Goal: Task Accomplishment & Management: Use online tool/utility

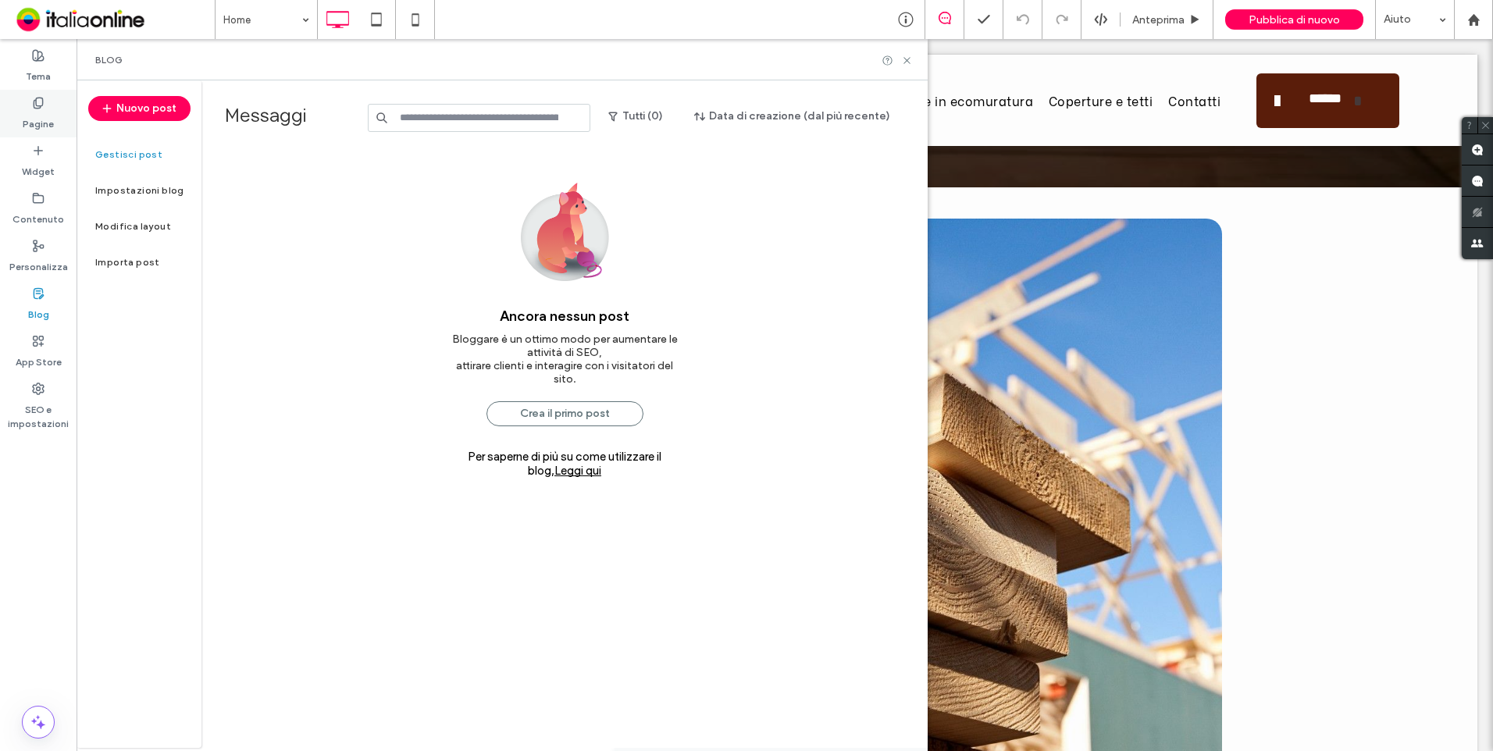
click at [62, 93] on div "Pagine" at bounding box center [38, 114] width 77 height 48
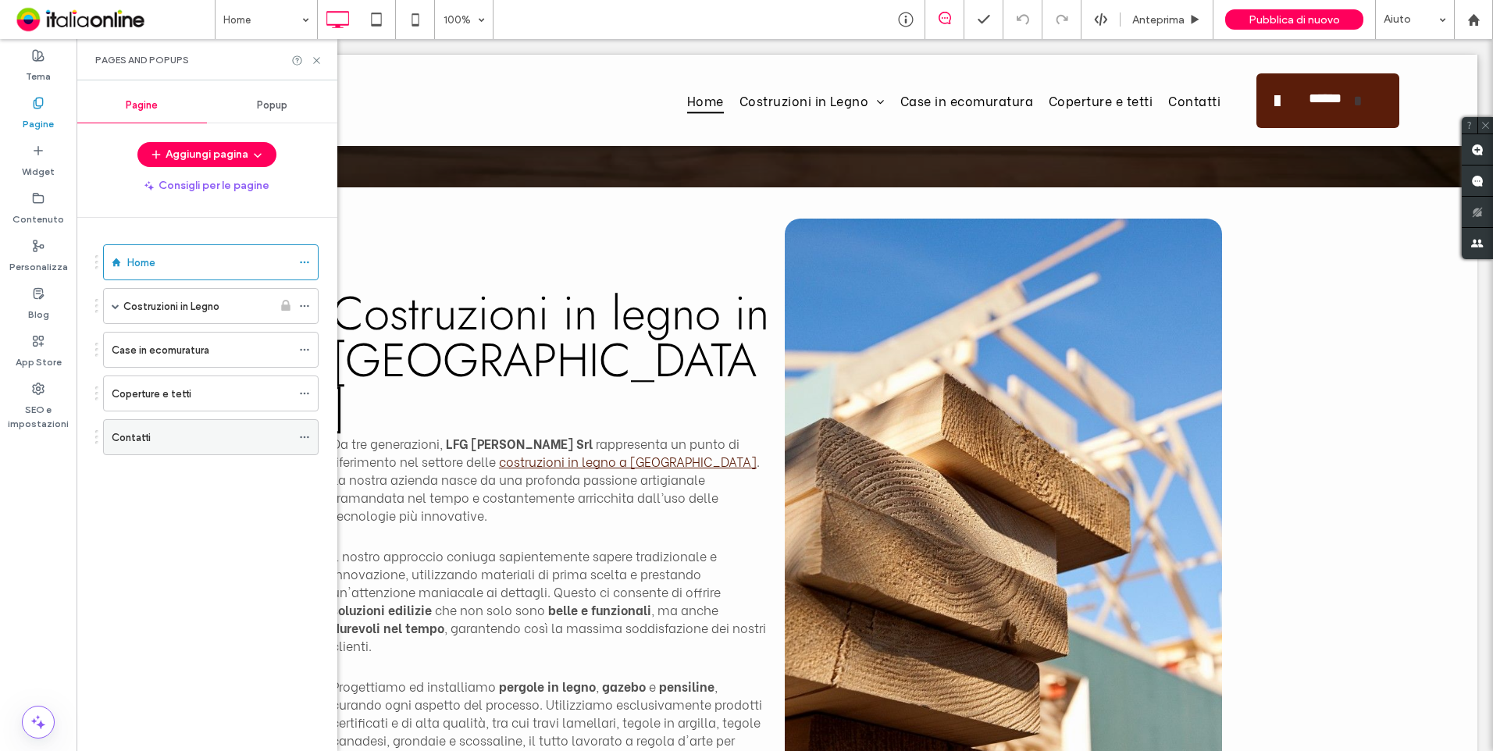
click at [305, 437] on use at bounding box center [304, 438] width 9 height 2
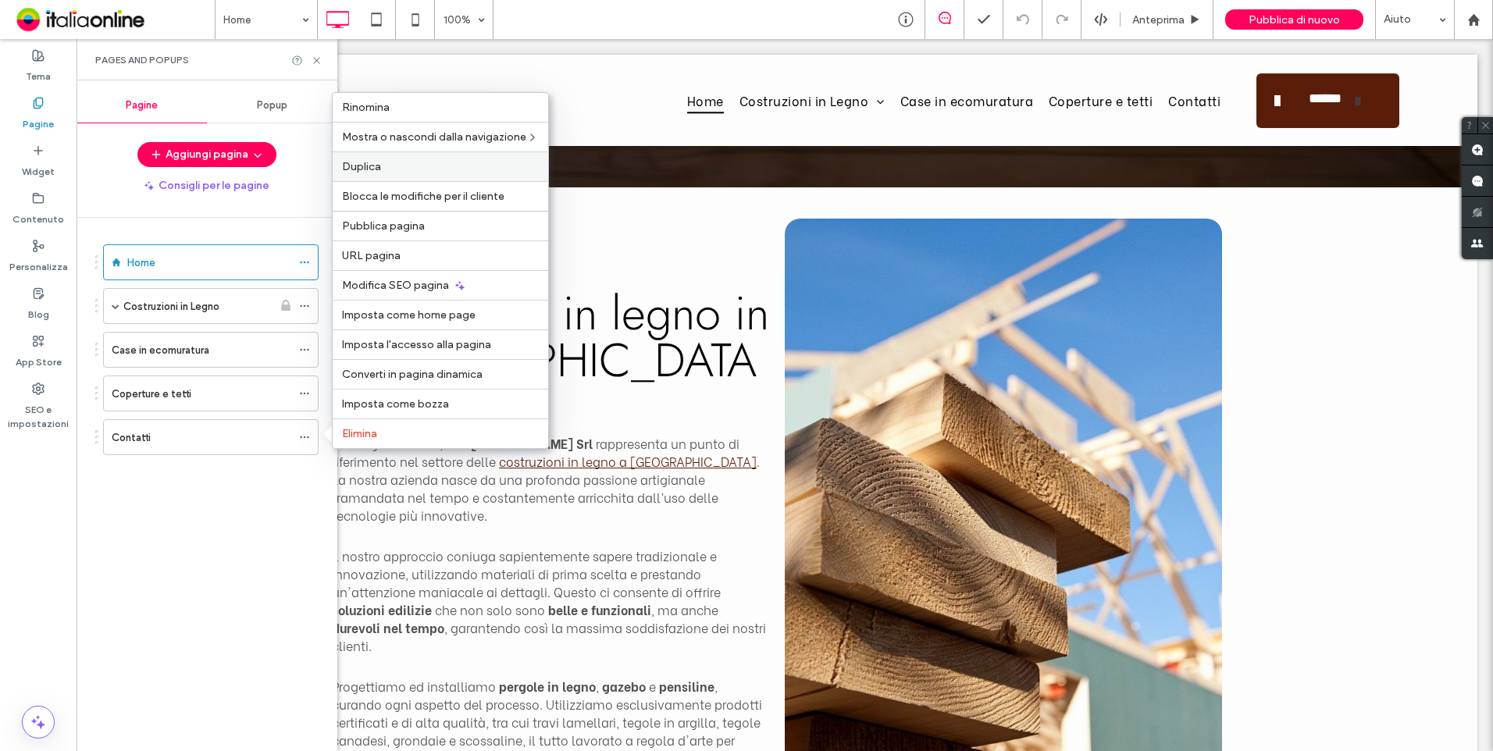
click at [414, 180] on div "Duplica" at bounding box center [441, 167] width 216 height 30
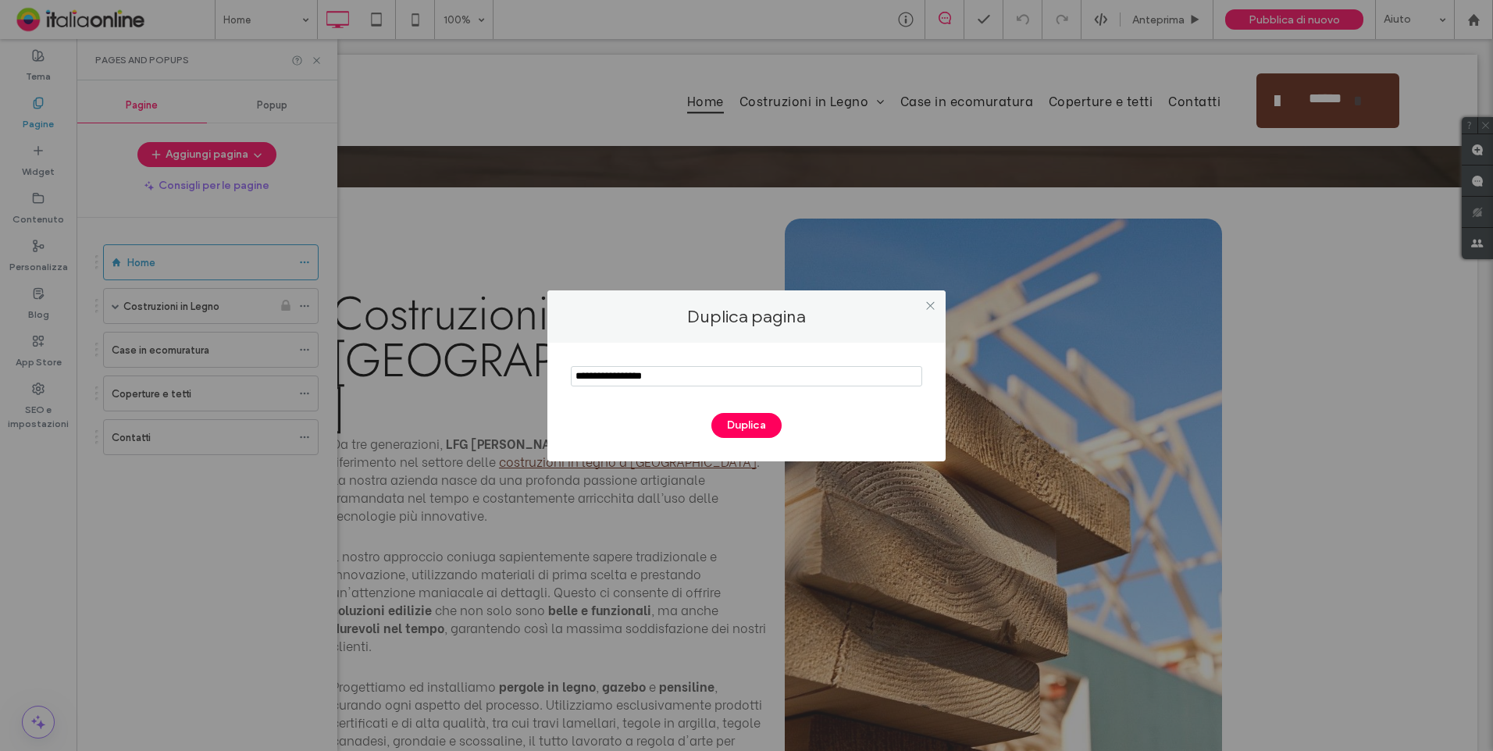
drag, startPoint x: 676, startPoint y: 386, endPoint x: 449, endPoint y: 386, distance: 227.3
click at [449, 386] on div "Duplica pagina Duplica" at bounding box center [746, 375] width 1493 height 751
type input "****"
click at [766, 431] on button "Duplica" at bounding box center [747, 425] width 70 height 25
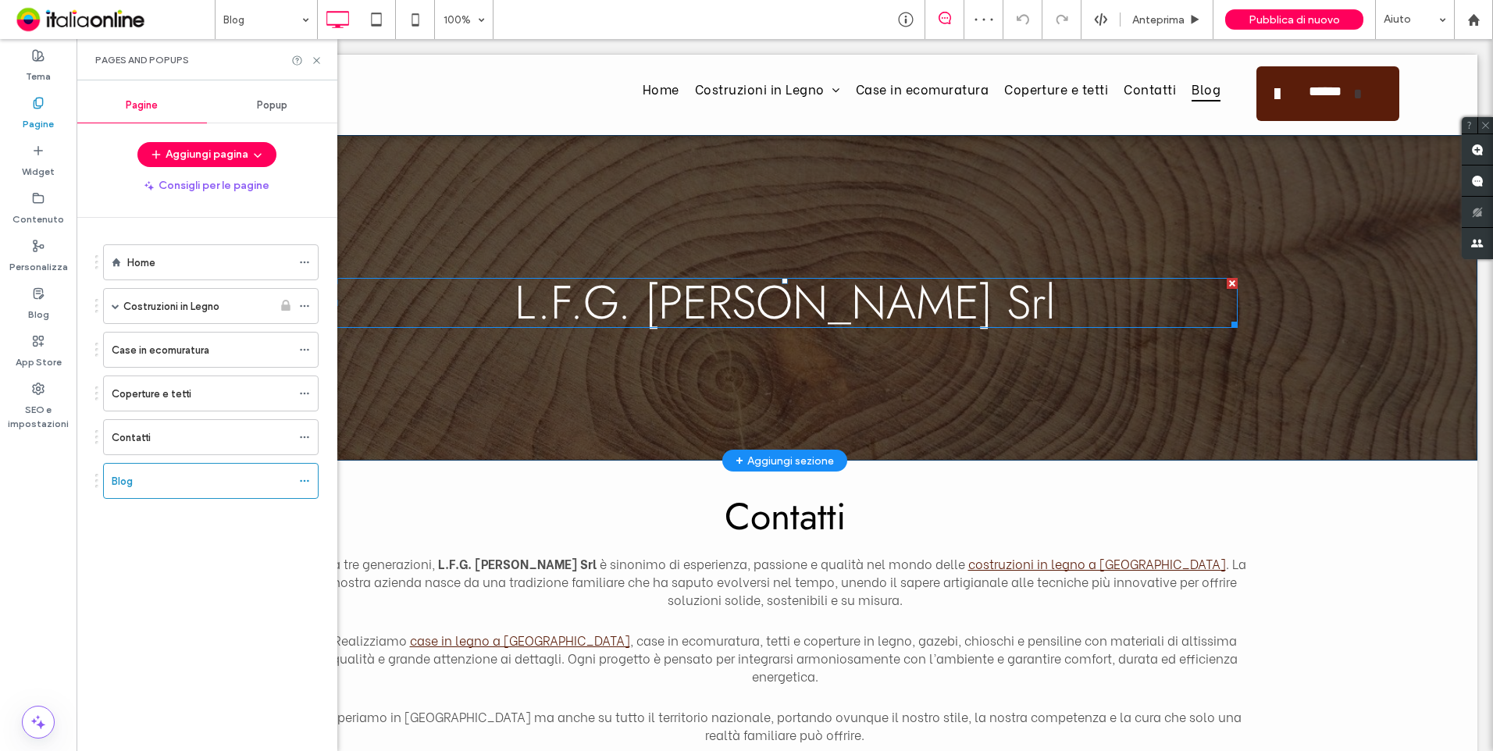
click at [829, 315] on span "L.F.G. Cotroneo Srl" at bounding box center [785, 303] width 541 height 68
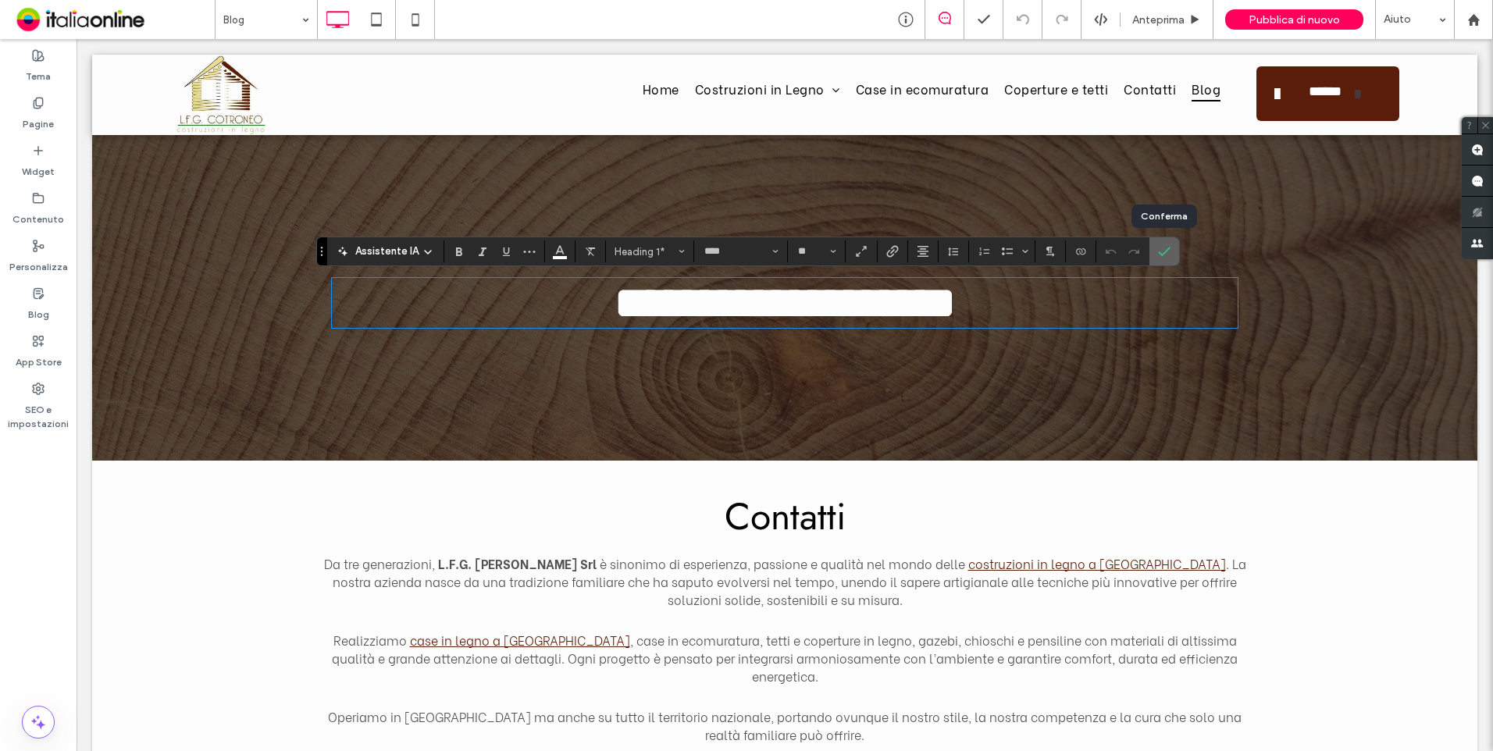
click at [1159, 248] on icon "Conferma" at bounding box center [1164, 251] width 12 height 12
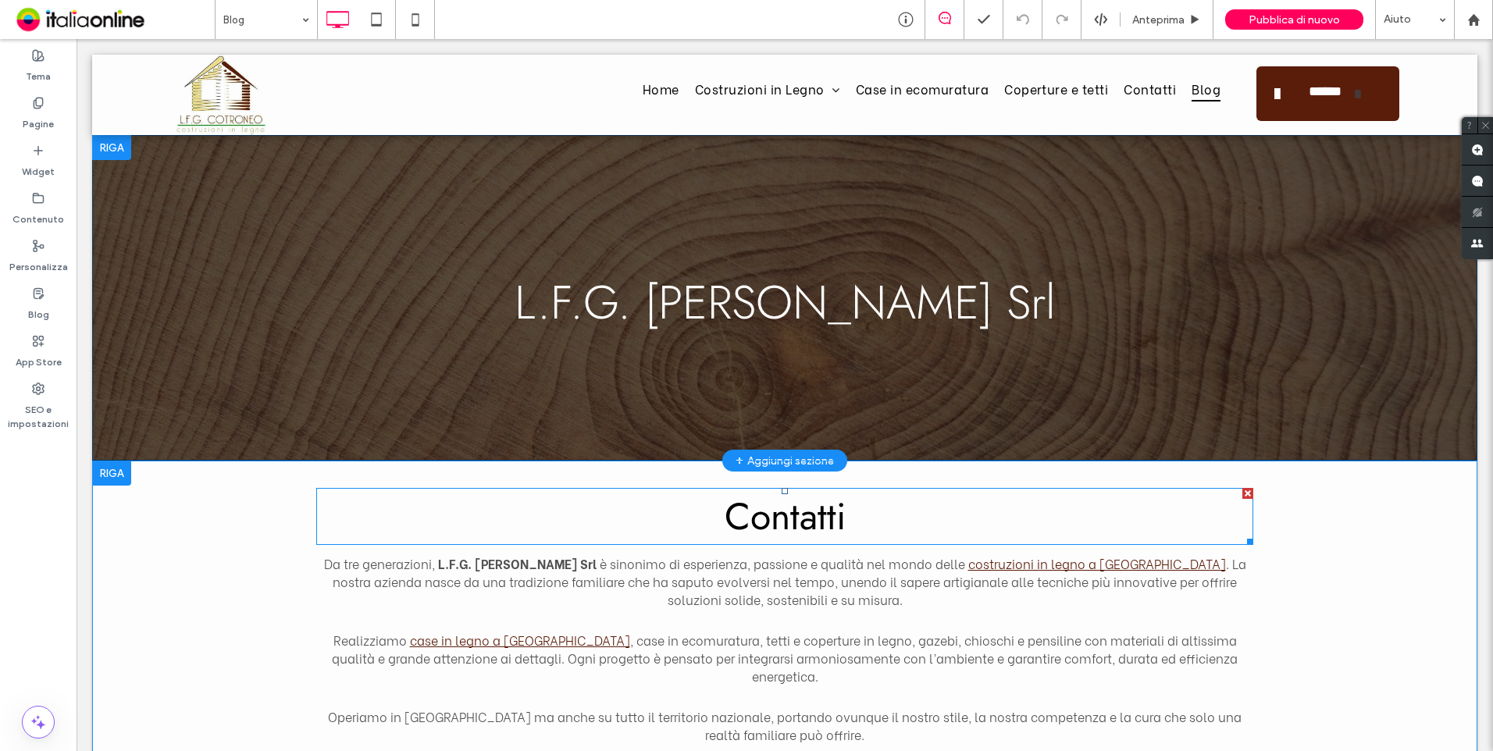
click at [782, 510] on span "Contatti" at bounding box center [785, 517] width 121 height 54
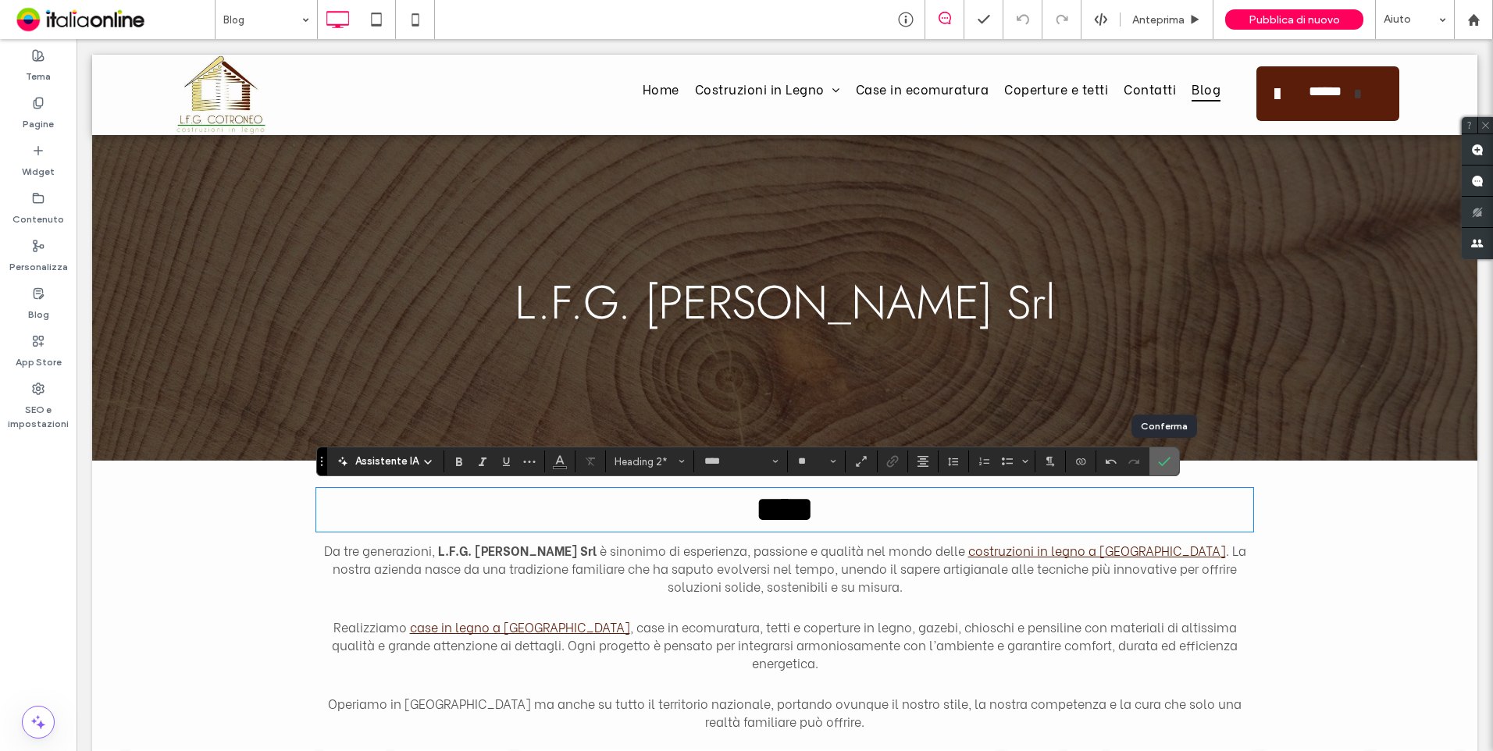
click at [1160, 458] on icon "Conferma" at bounding box center [1164, 461] width 12 height 12
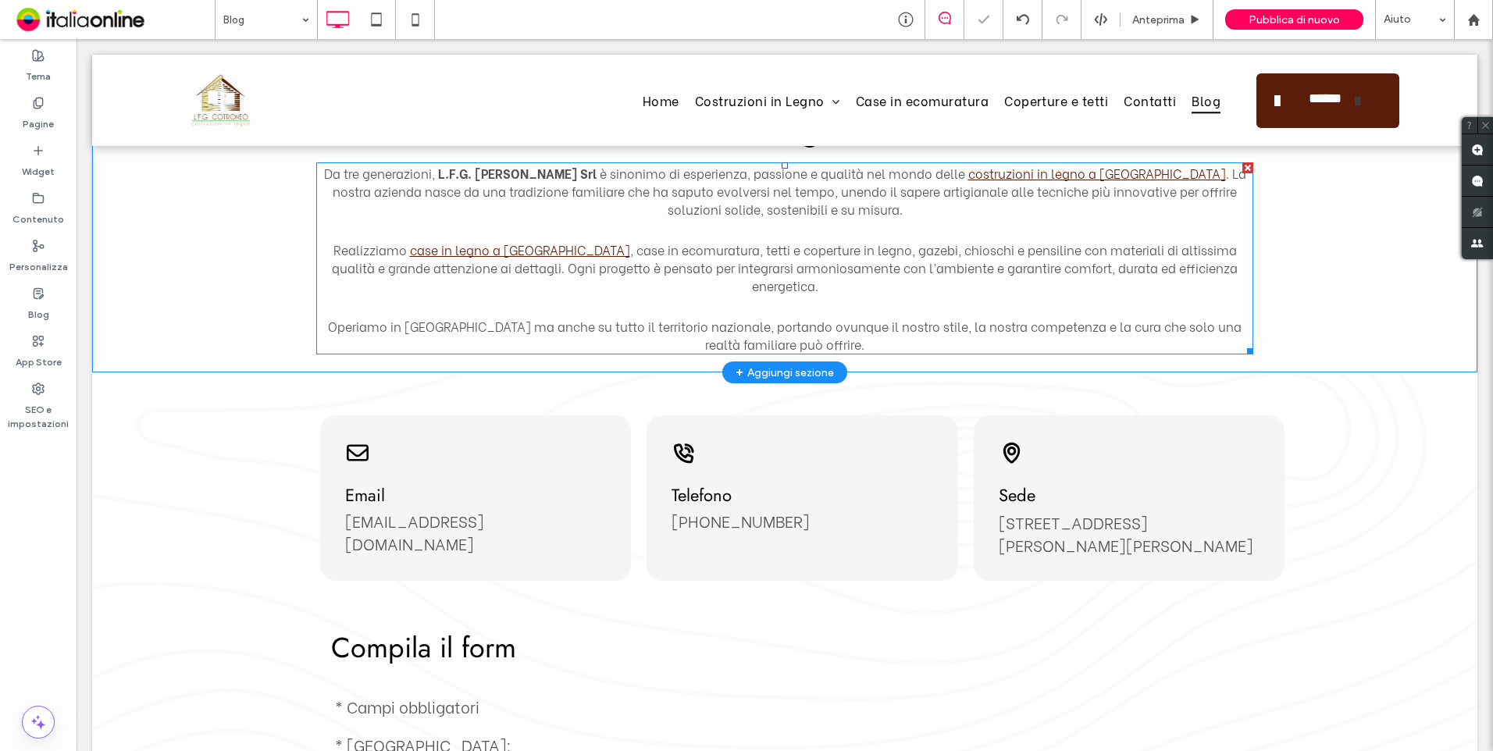
scroll to position [156, 0]
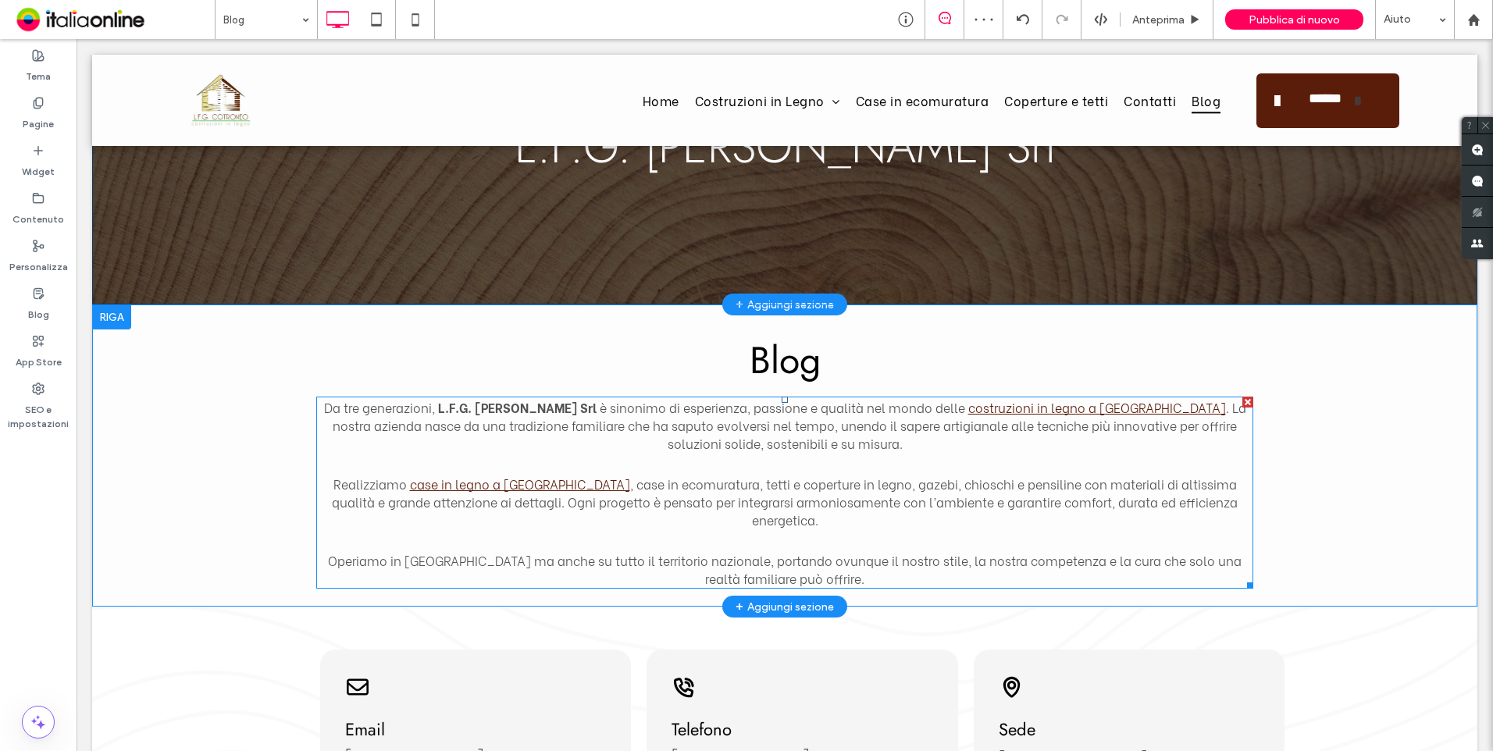
click at [1243, 406] on div at bounding box center [1248, 402] width 11 height 11
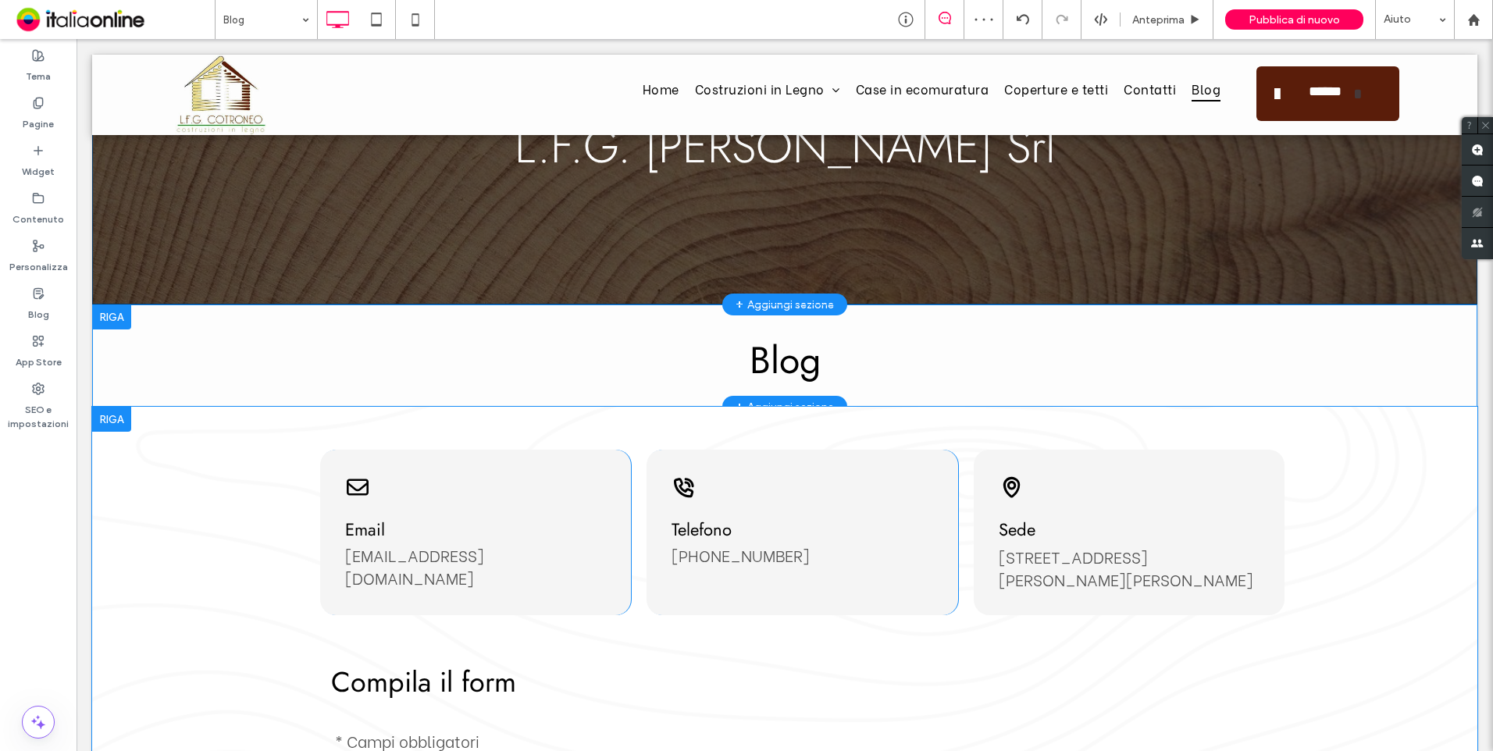
click at [116, 420] on div at bounding box center [111, 419] width 39 height 25
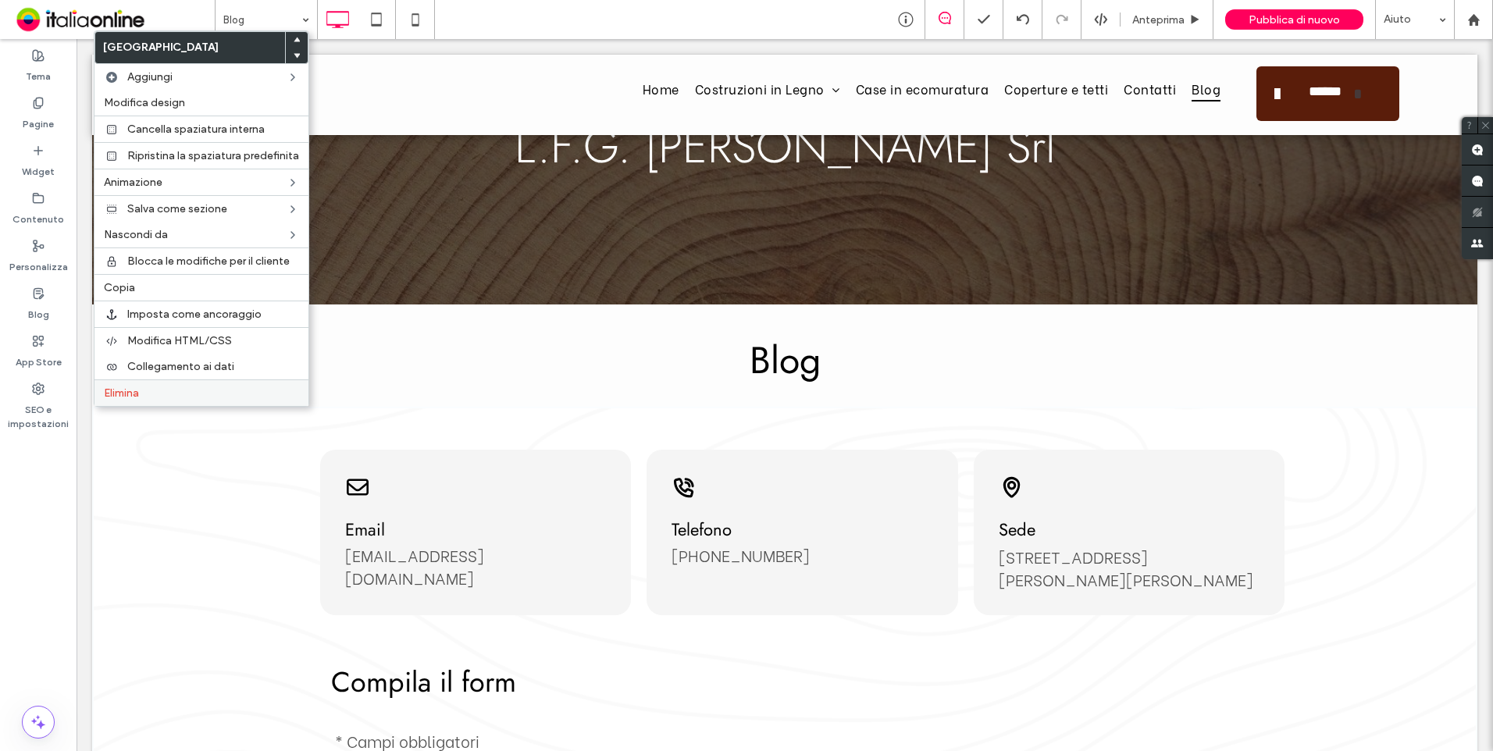
click at [144, 401] on div "Elimina" at bounding box center [202, 393] width 214 height 27
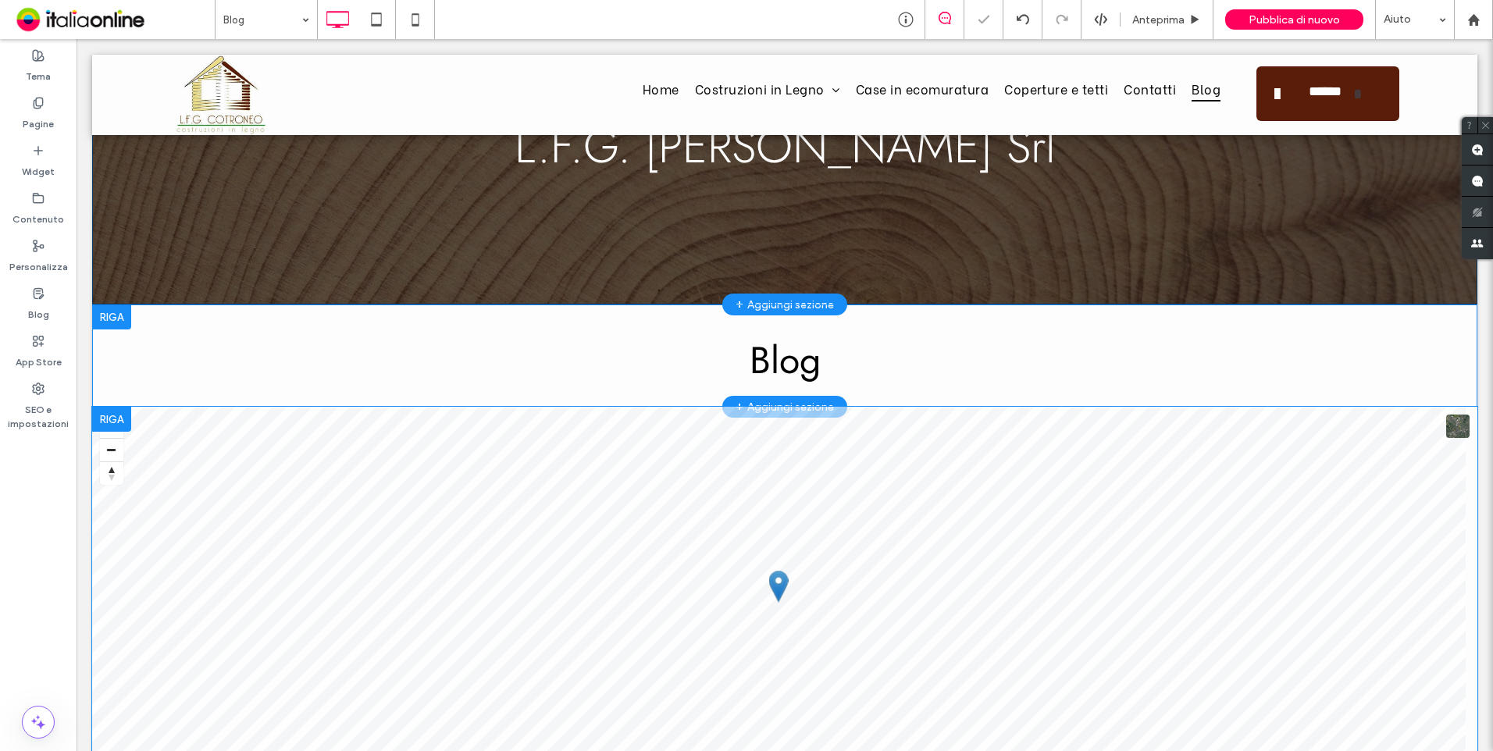
click at [108, 417] on div at bounding box center [111, 419] width 39 height 25
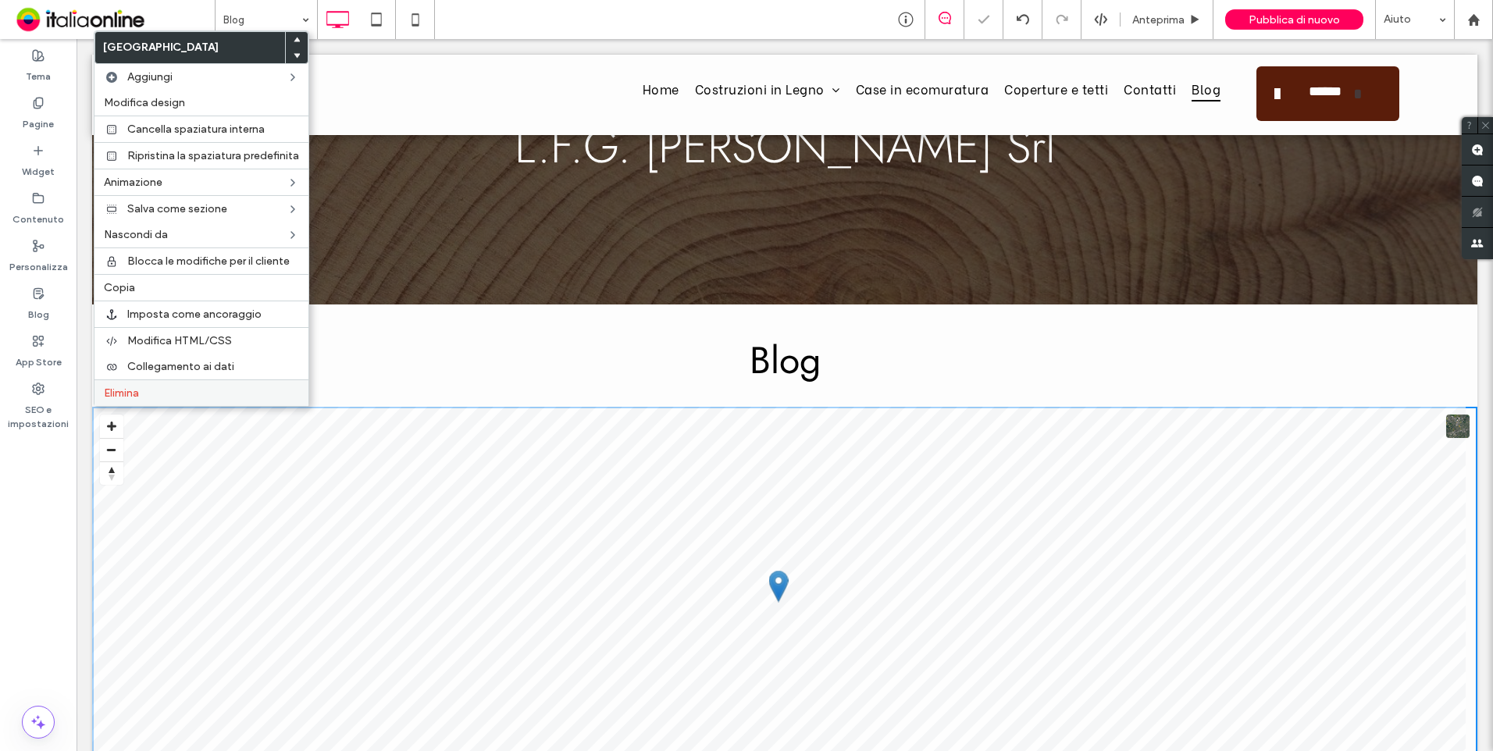
click at [189, 398] on label "Elimina" at bounding box center [201, 393] width 195 height 13
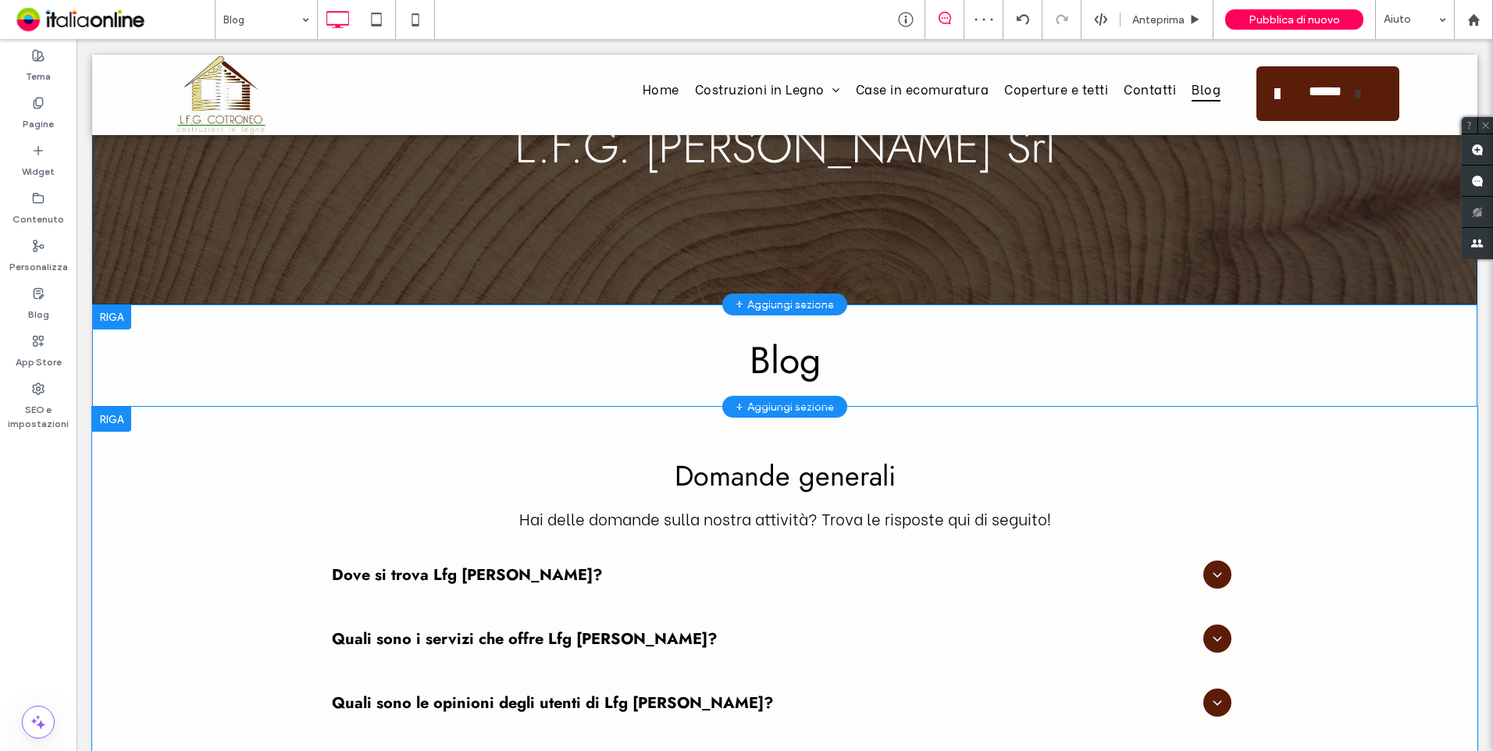
click at [118, 421] on div at bounding box center [111, 419] width 39 height 25
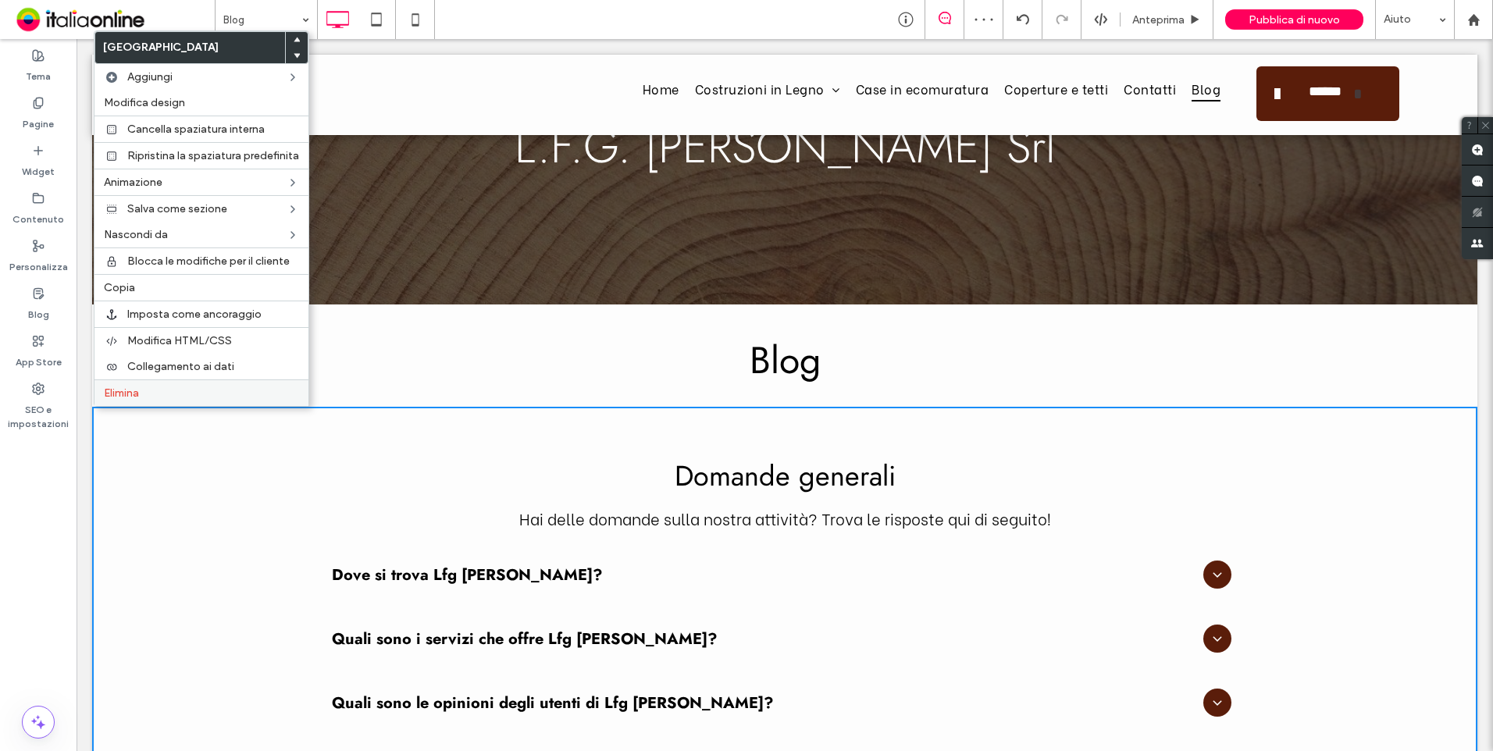
click at [144, 400] on label "Elimina" at bounding box center [201, 393] width 195 height 13
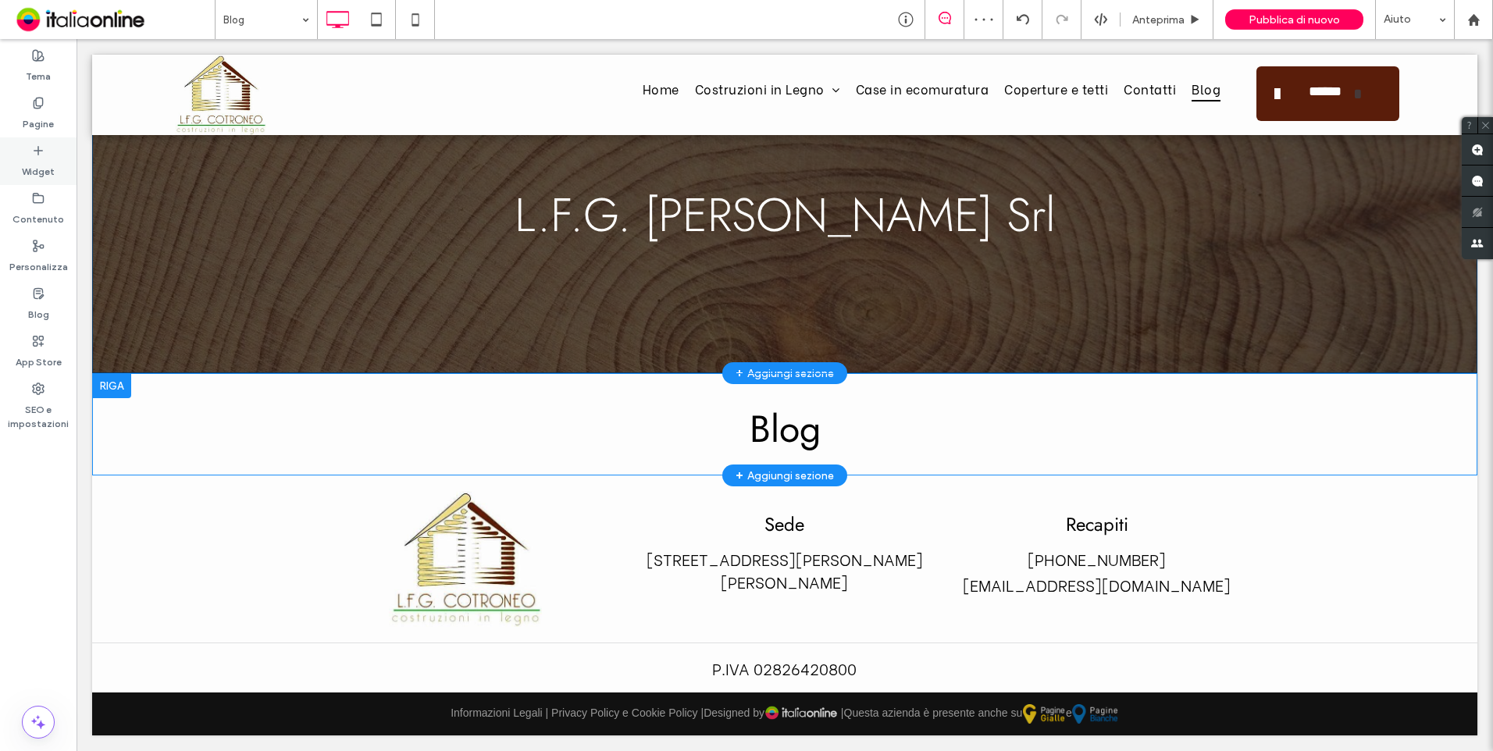
click at [35, 155] on icon at bounding box center [38, 150] width 12 height 12
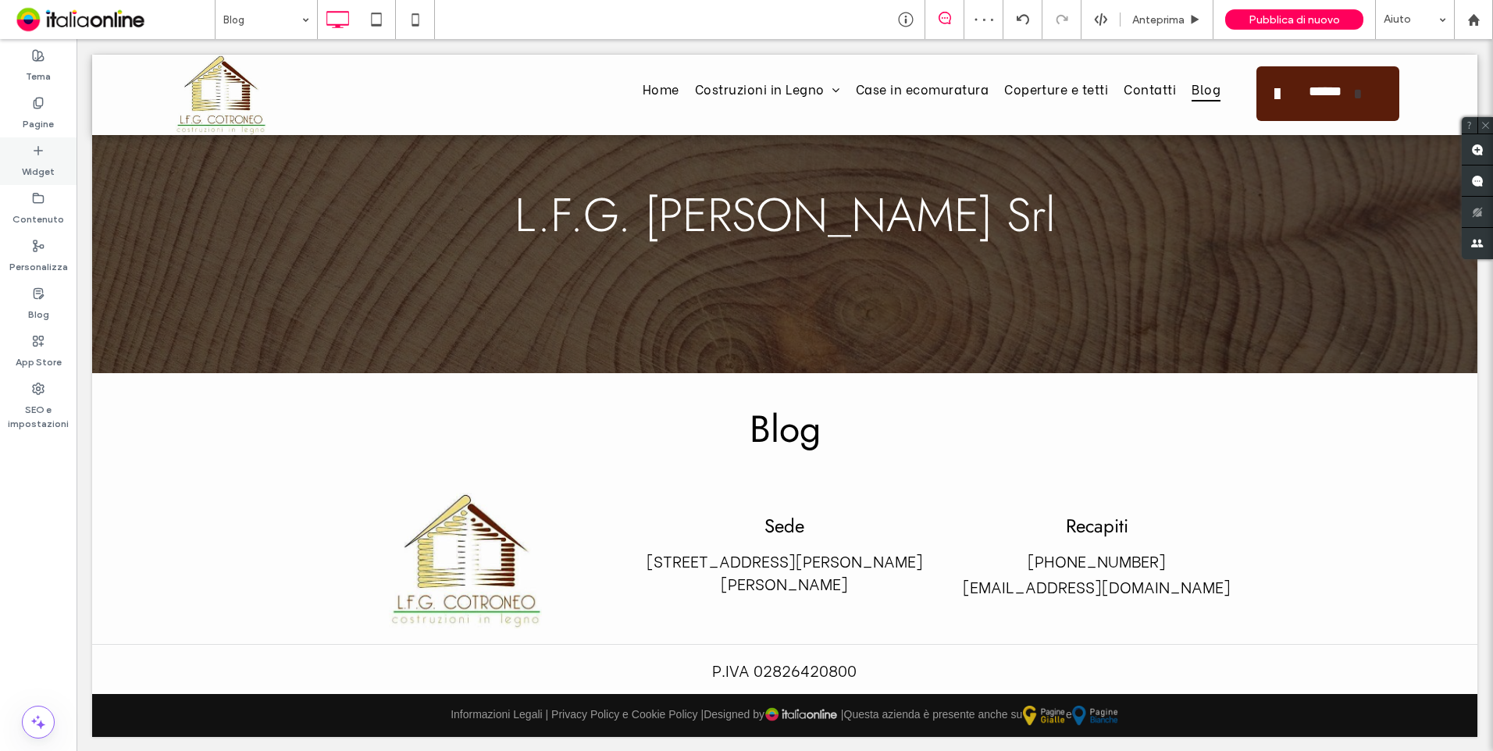
click at [51, 153] on div "Widget" at bounding box center [38, 161] width 77 height 48
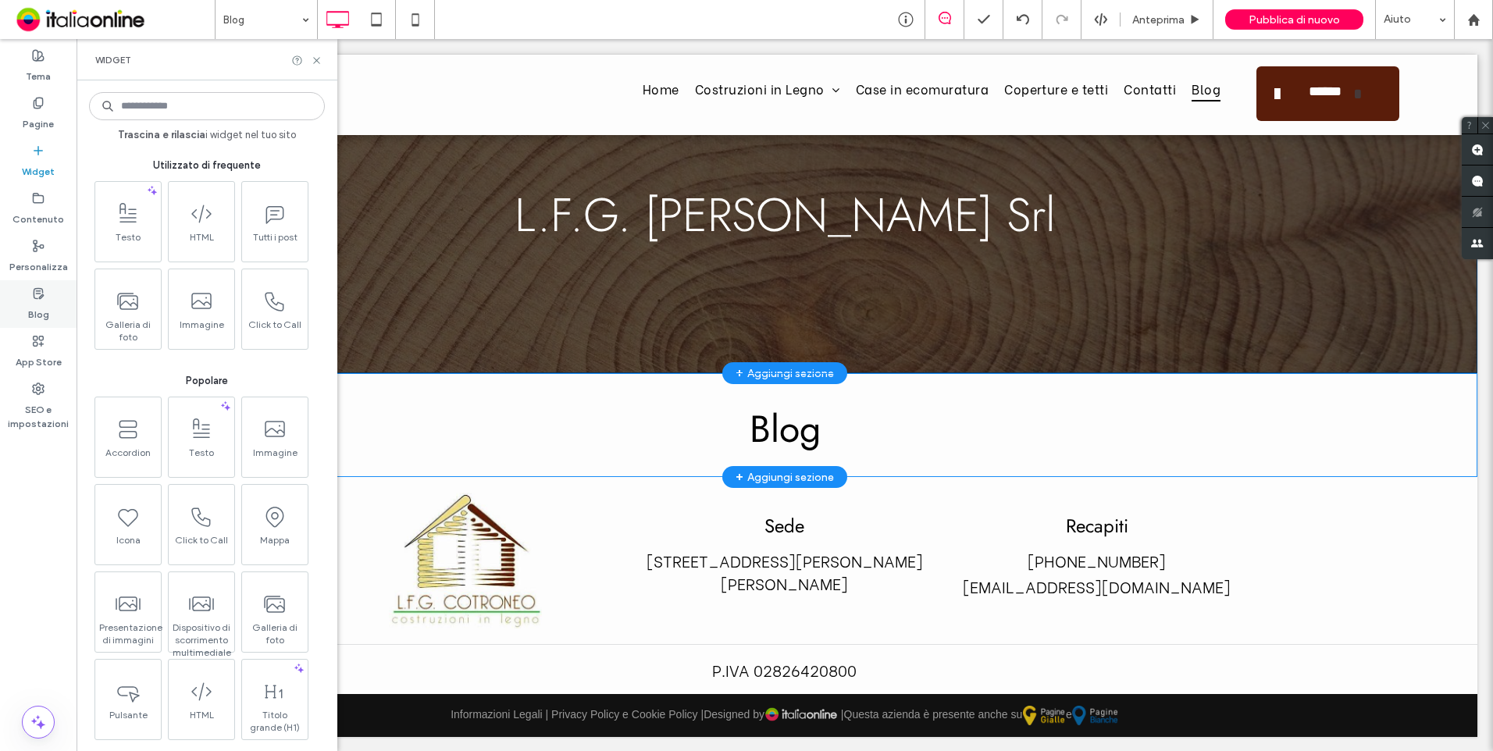
click at [41, 315] on label "Blog" at bounding box center [38, 311] width 21 height 22
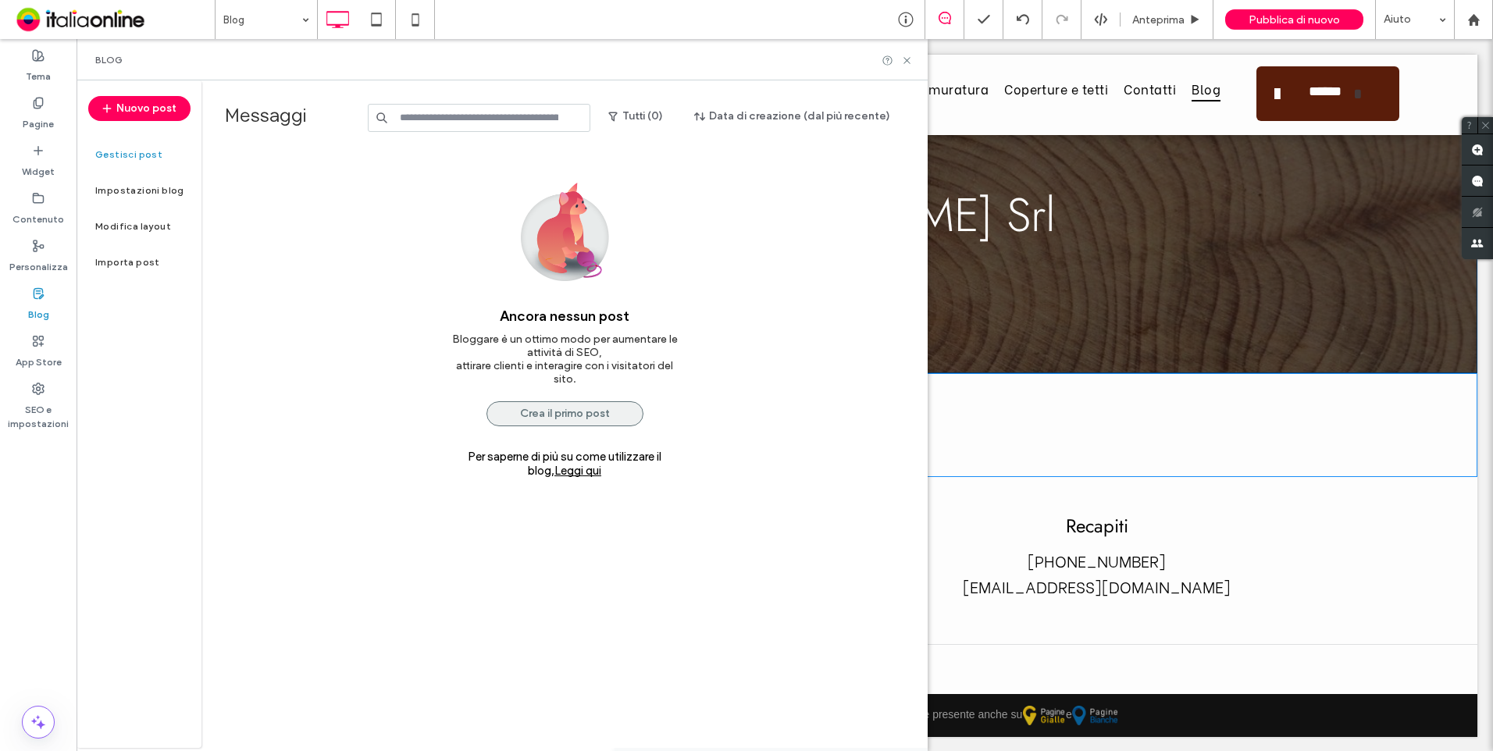
click at [593, 415] on button "Crea il primo post" at bounding box center [565, 413] width 157 height 25
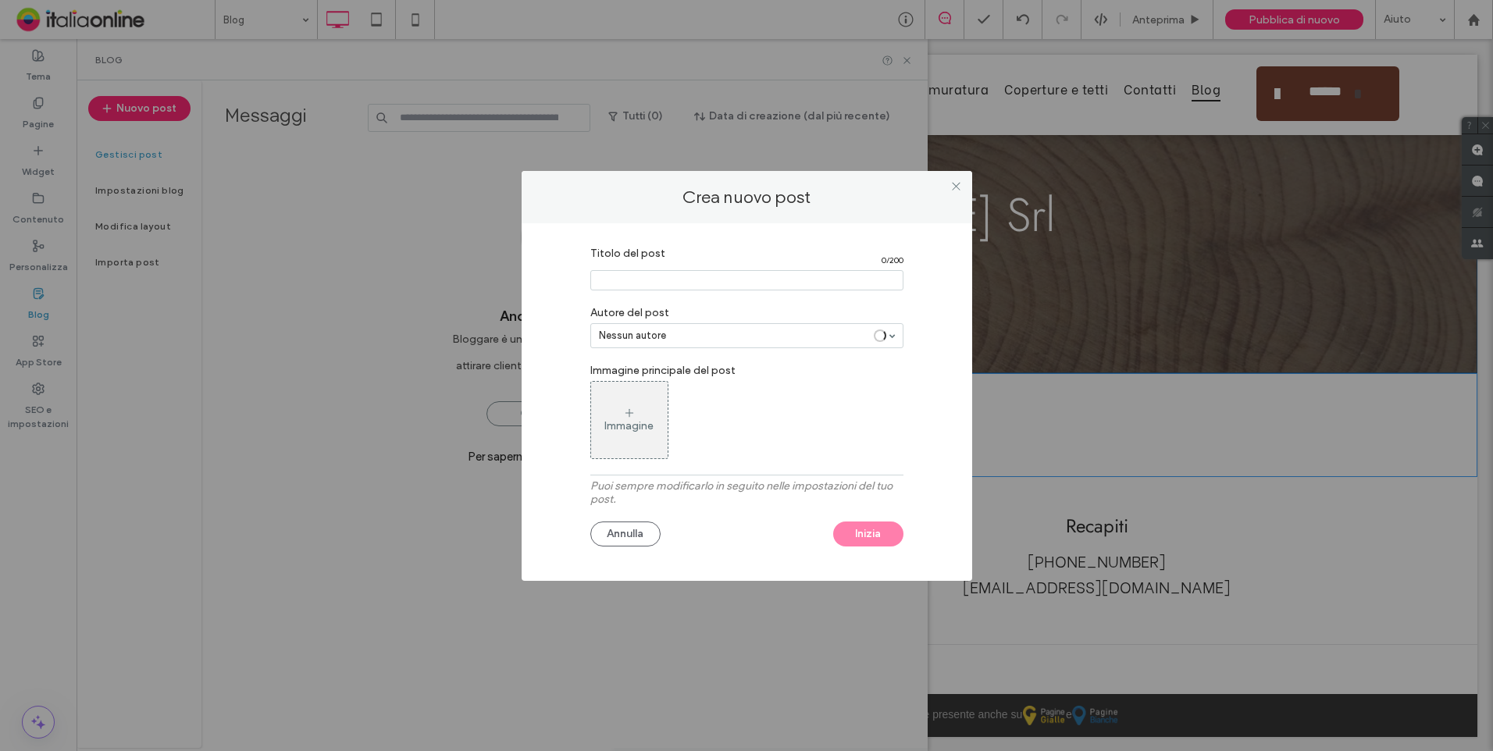
click at [721, 287] on input "Titolo del post" at bounding box center [746, 280] width 313 height 20
type input "*****"
click at [872, 540] on button "Inizia" at bounding box center [868, 534] width 70 height 25
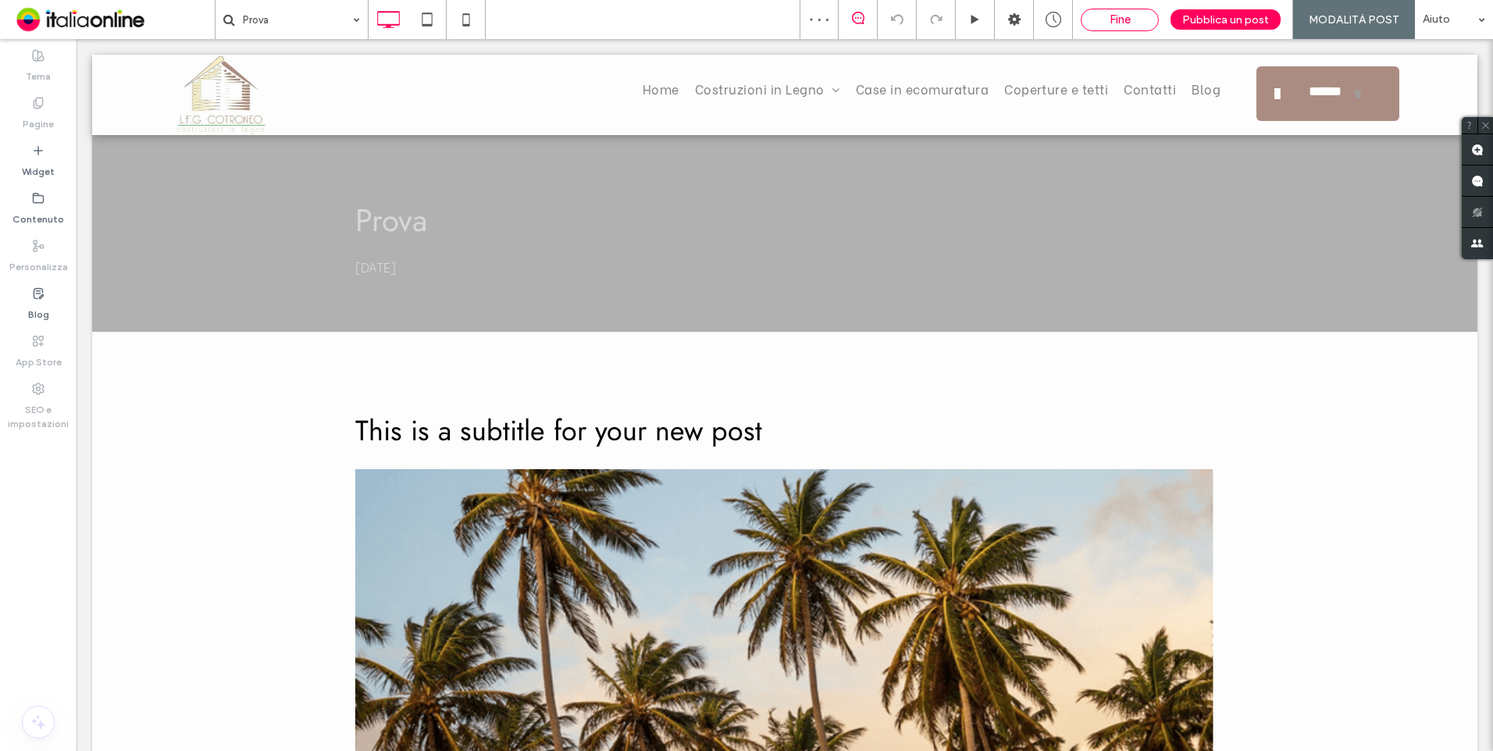
click at [1117, 21] on span "Fine" at bounding box center [1120, 19] width 21 height 14
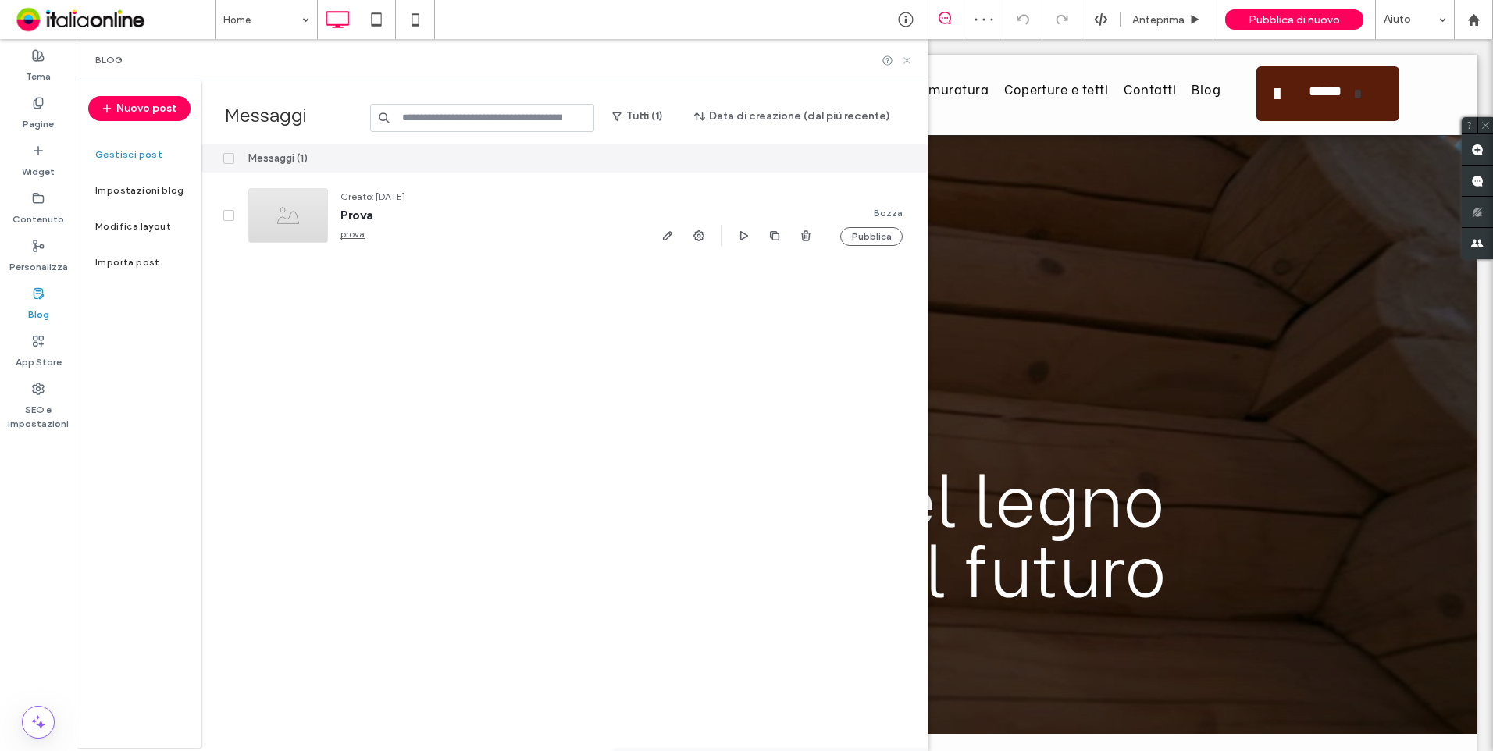
click at [909, 60] on icon at bounding box center [907, 61] width 12 height 12
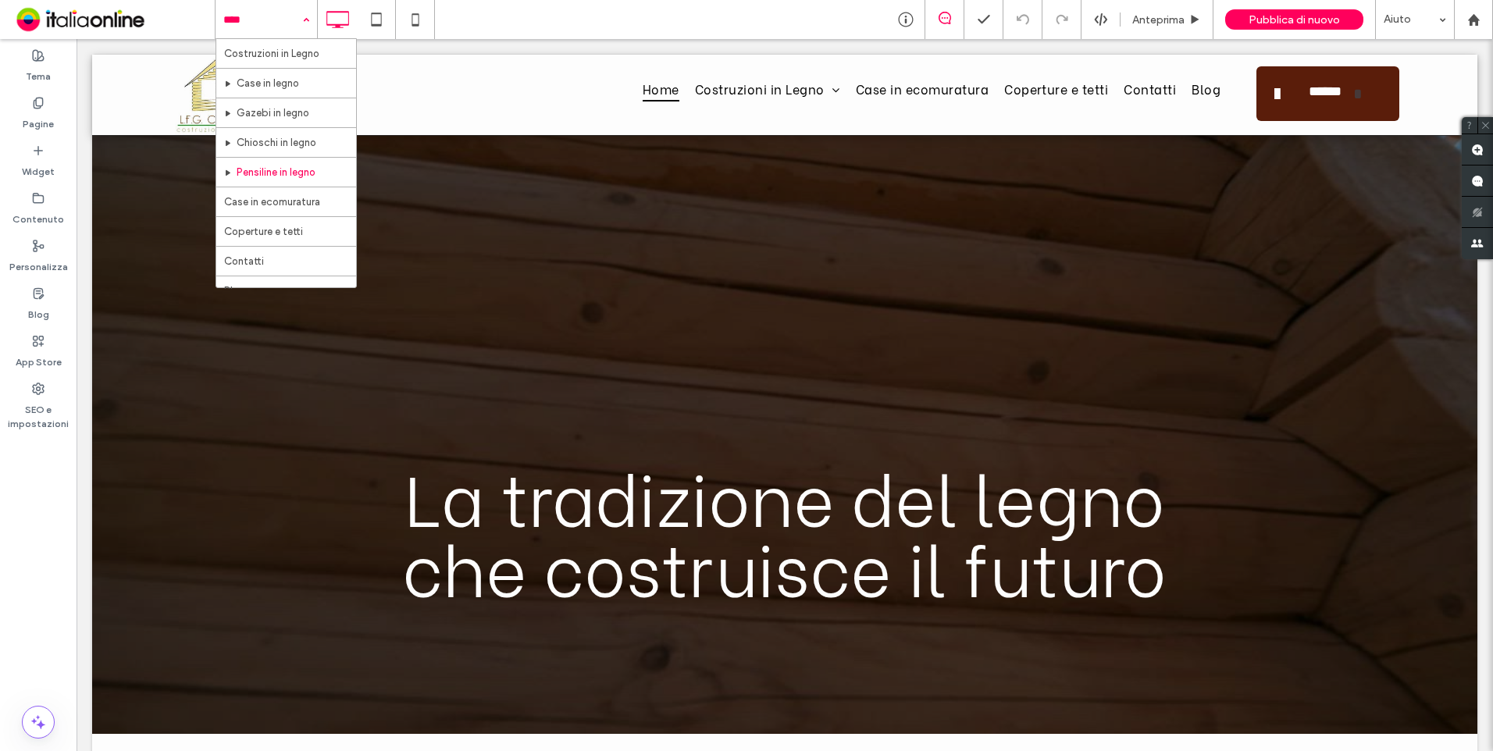
scroll to position [46, 0]
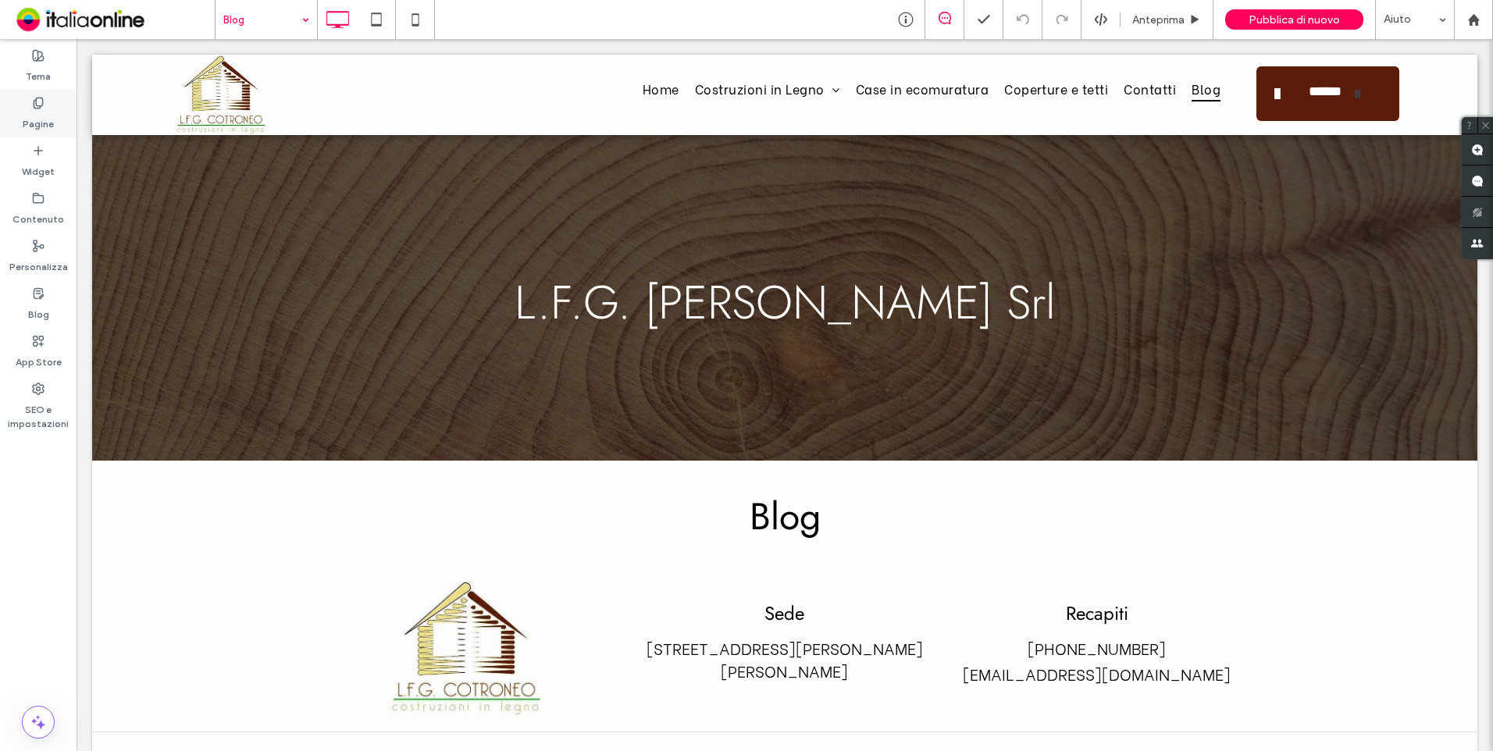
click at [50, 125] on label "Pagine" at bounding box center [38, 120] width 31 height 22
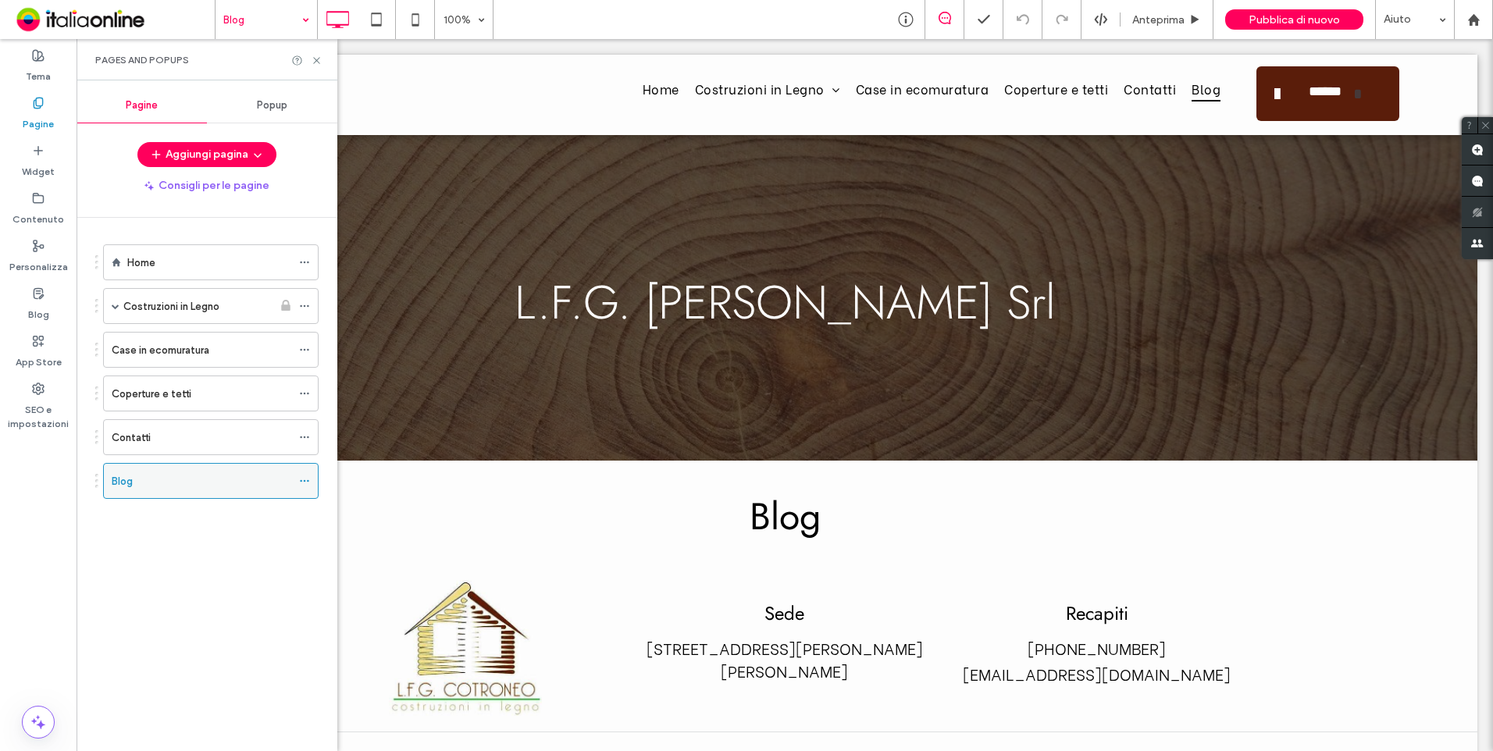
click at [299, 476] on icon at bounding box center [304, 481] width 11 height 11
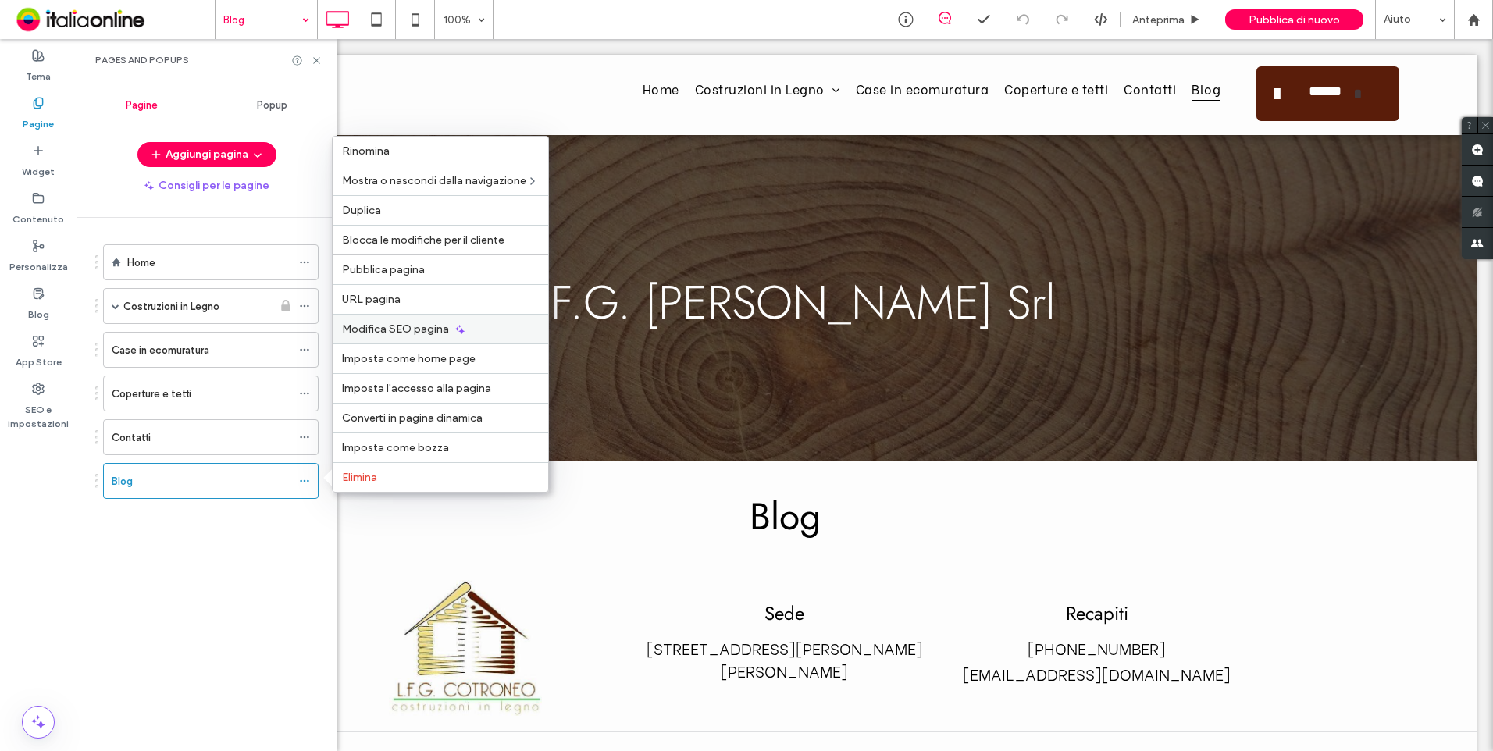
click at [408, 321] on div "Modifica SEO pagina" at bounding box center [441, 329] width 216 height 30
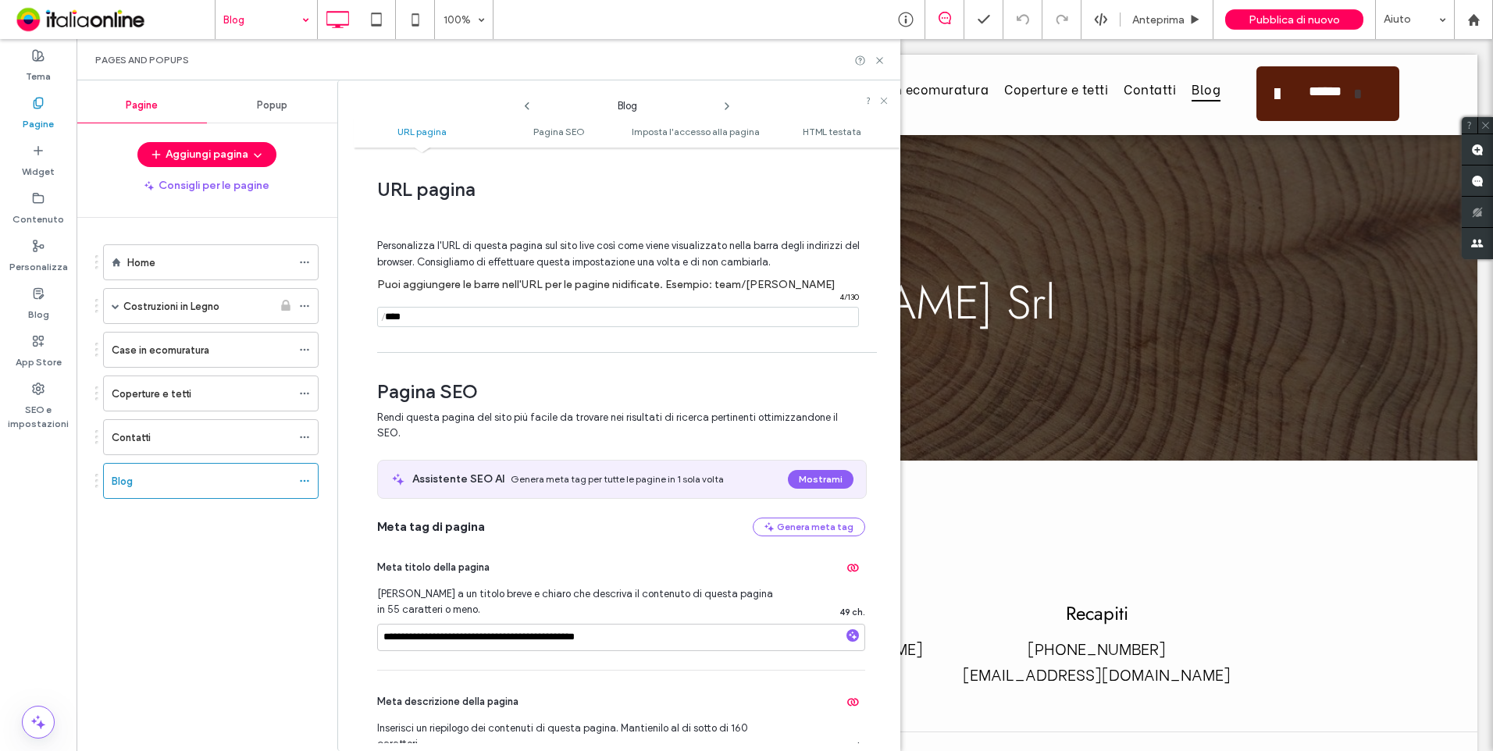
scroll to position [391, 0]
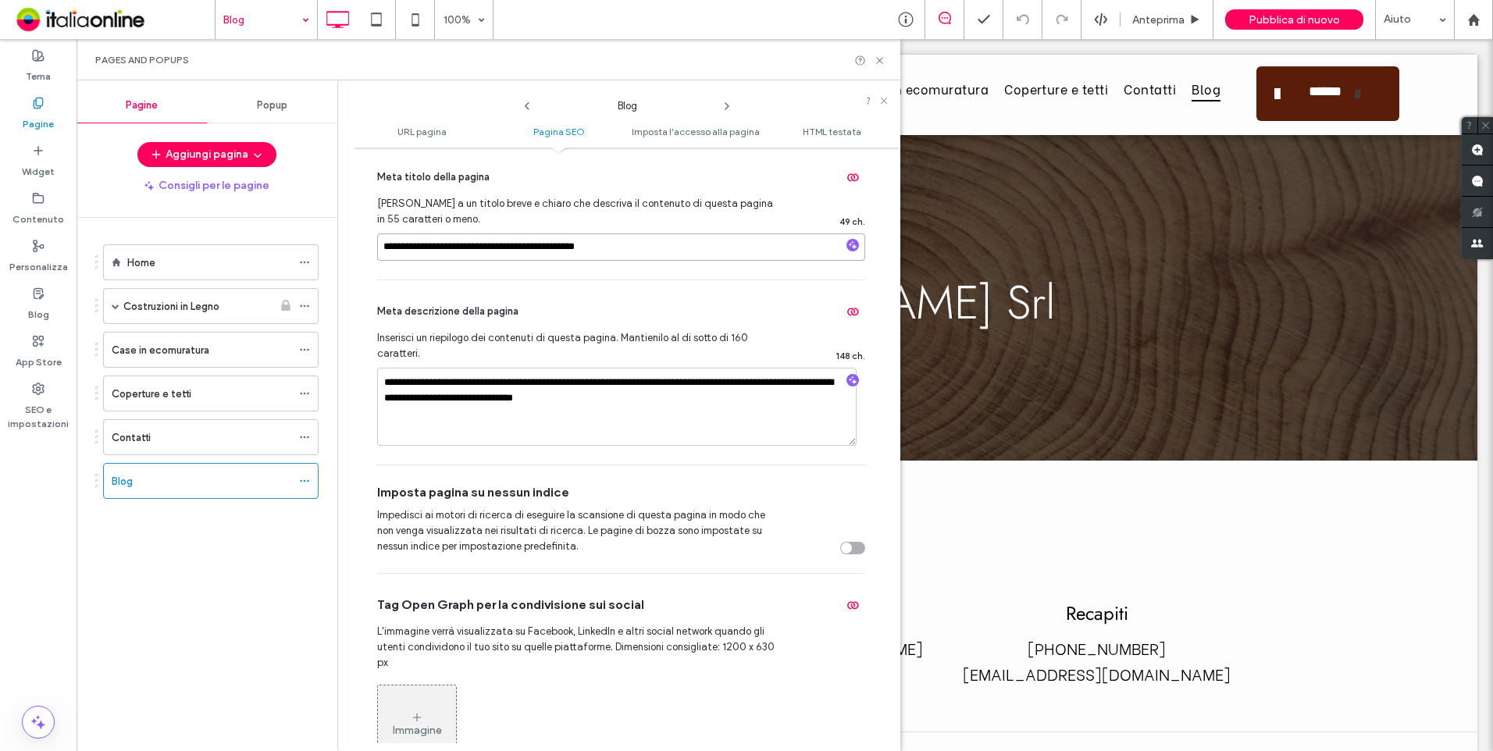
drag, startPoint x: 676, startPoint y: 241, endPoint x: 347, endPoint y: 208, distance: 331.2
click at [347, 208] on div "**********" at bounding box center [618, 415] width 563 height 671
click at [522, 105] on icon at bounding box center [527, 106] width 12 height 12
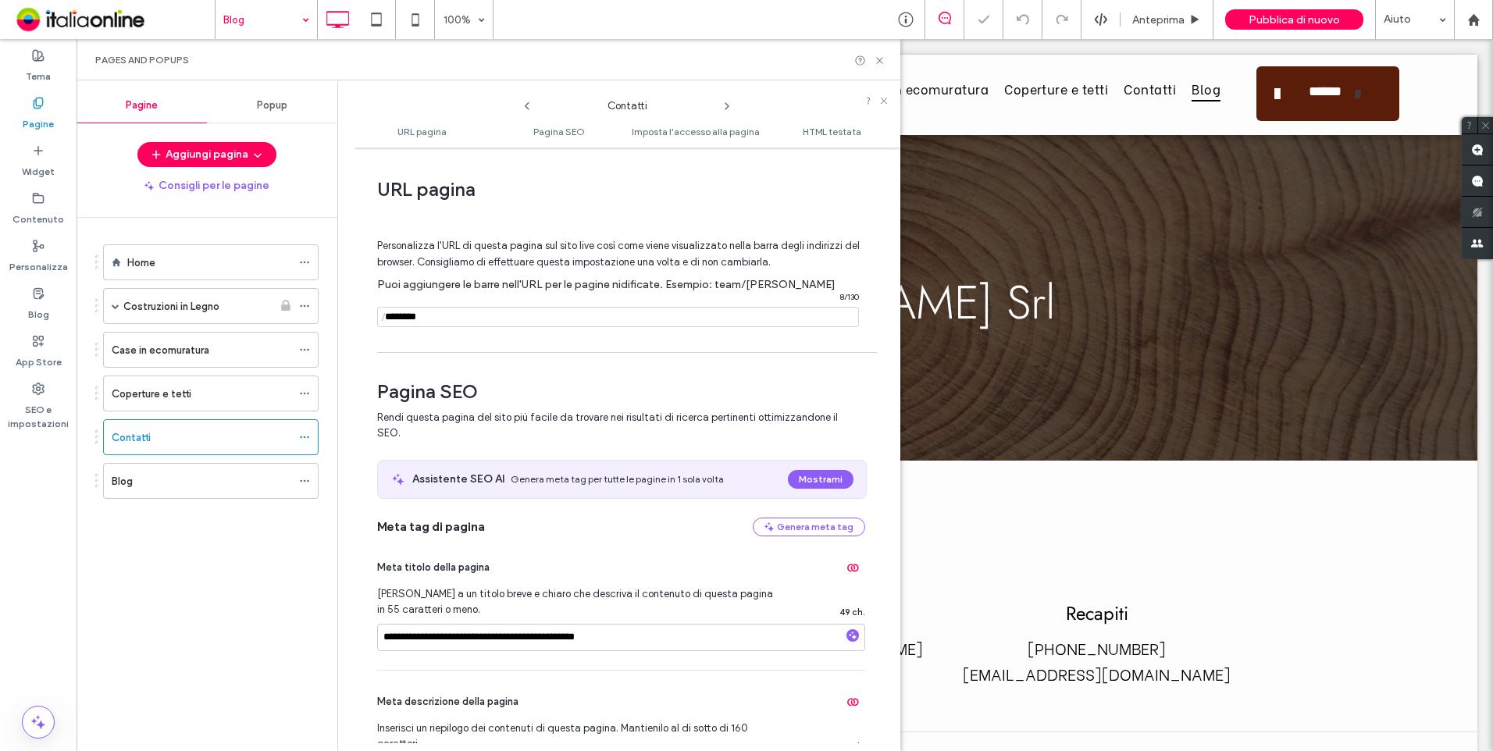
click at [524, 105] on icon at bounding box center [527, 106] width 12 height 12
drag, startPoint x: 717, startPoint y: 651, endPoint x: 284, endPoint y: 653, distance: 433.5
click at [284, 653] on div "**********" at bounding box center [489, 415] width 824 height 671
click at [730, 102] on icon at bounding box center [727, 106] width 12 height 12
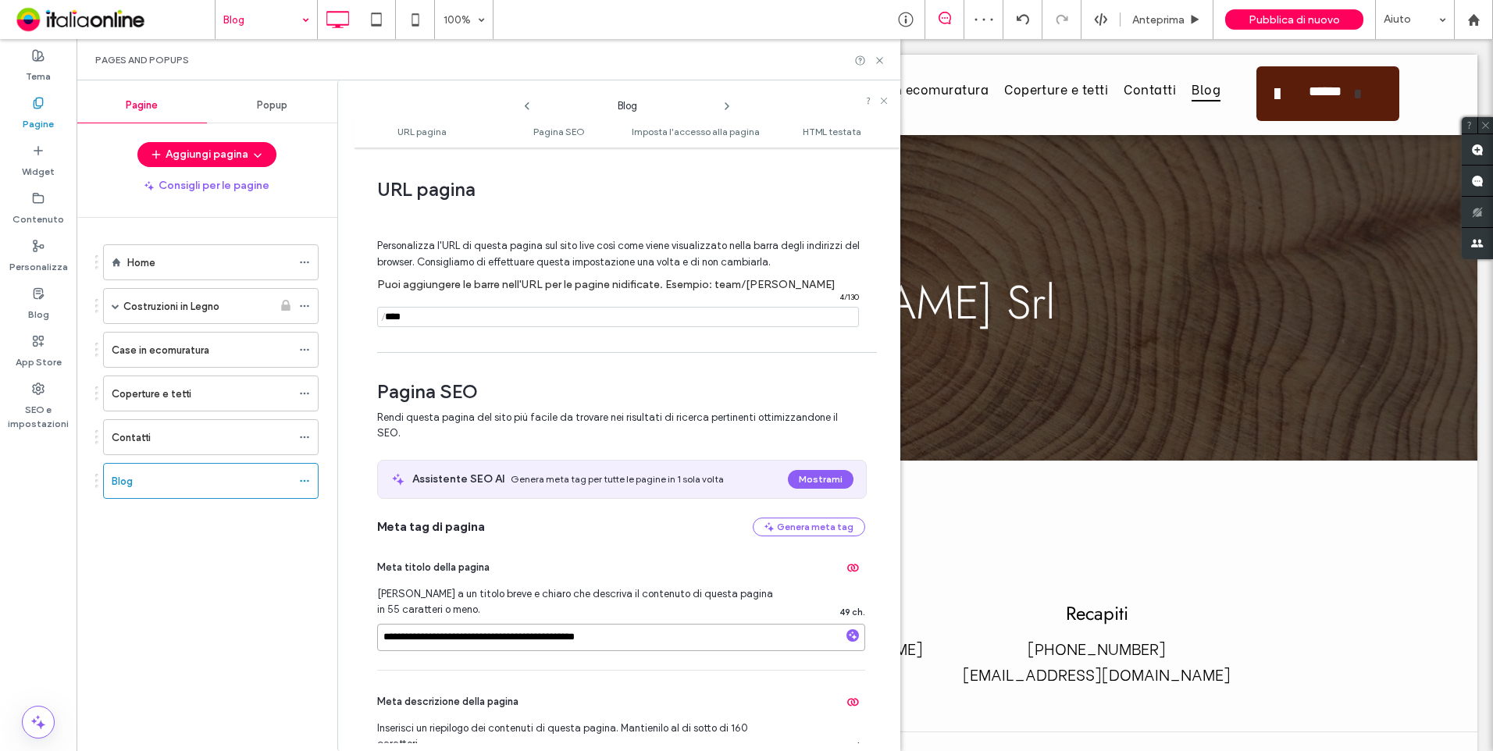
drag, startPoint x: 672, startPoint y: 646, endPoint x: 284, endPoint y: 615, distance: 389.4
click at [284, 615] on div "**********" at bounding box center [489, 415] width 824 height 671
drag, startPoint x: 513, startPoint y: 636, endPoint x: 321, endPoint y: 626, distance: 192.4
click at [321, 626] on div "**********" at bounding box center [489, 415] width 824 height 671
type input "**********"
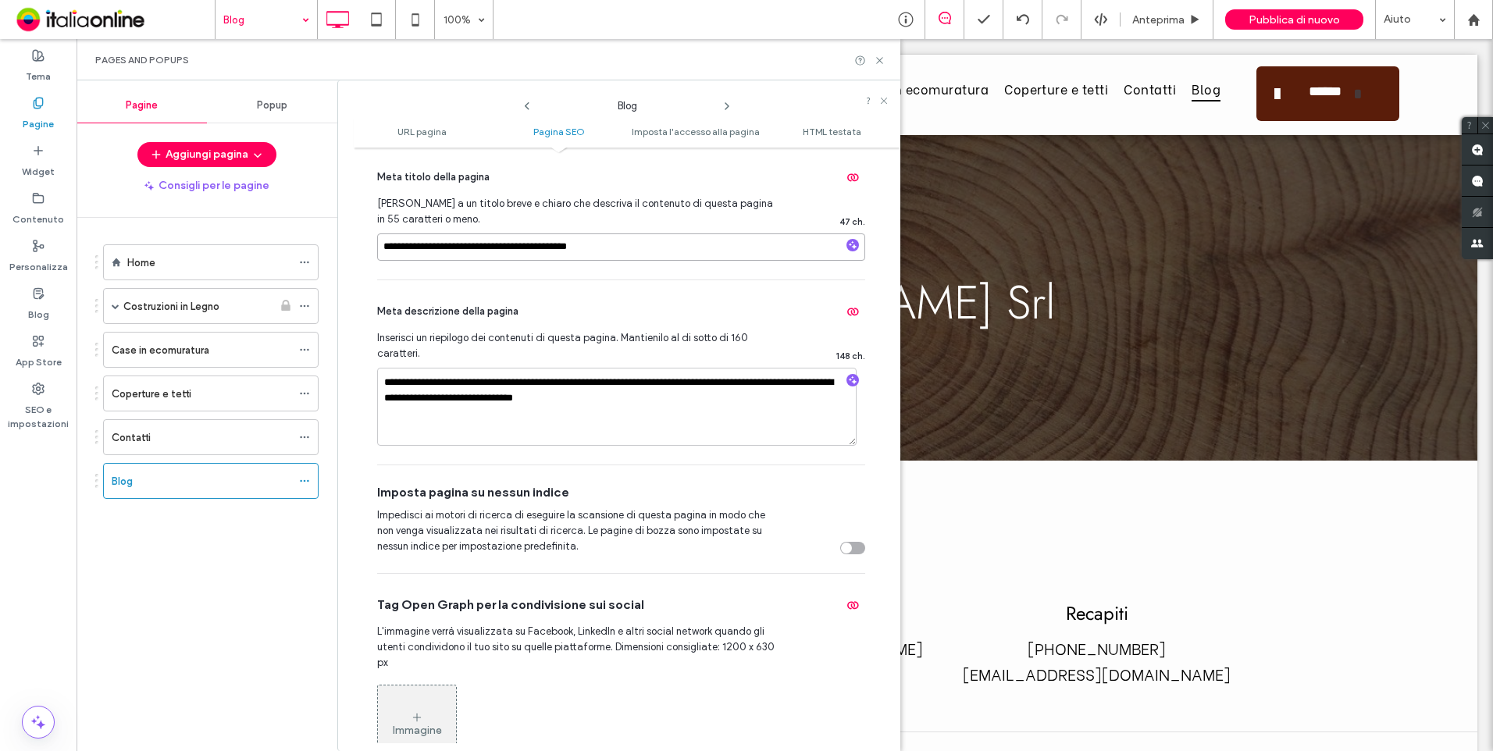
scroll to position [312, 0]
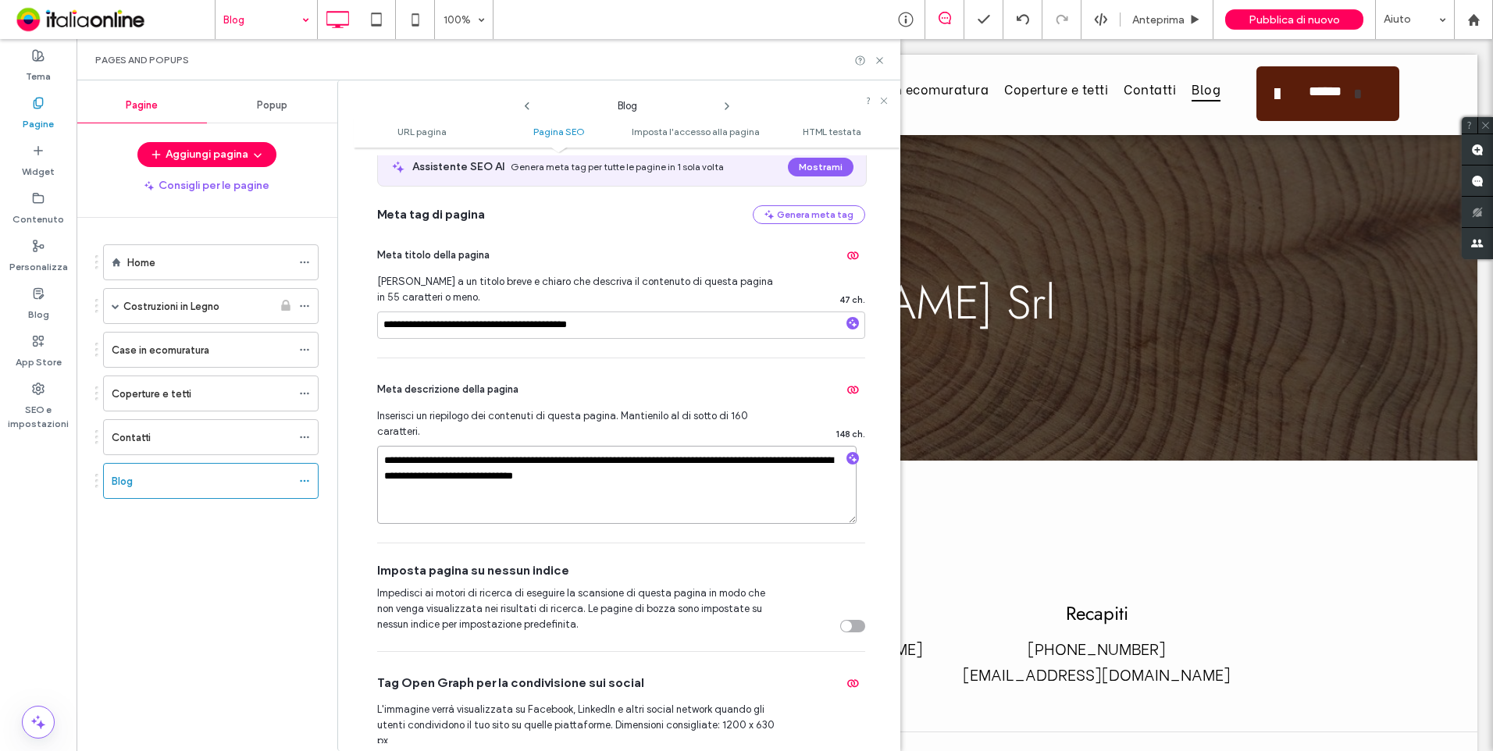
drag, startPoint x: 667, startPoint y: 492, endPoint x: 166, endPoint y: 412, distance: 507.8
click at [166, 412] on div "**********" at bounding box center [489, 415] width 824 height 671
paste textarea
type textarea "**********"
click at [881, 59] on use at bounding box center [879, 60] width 6 height 6
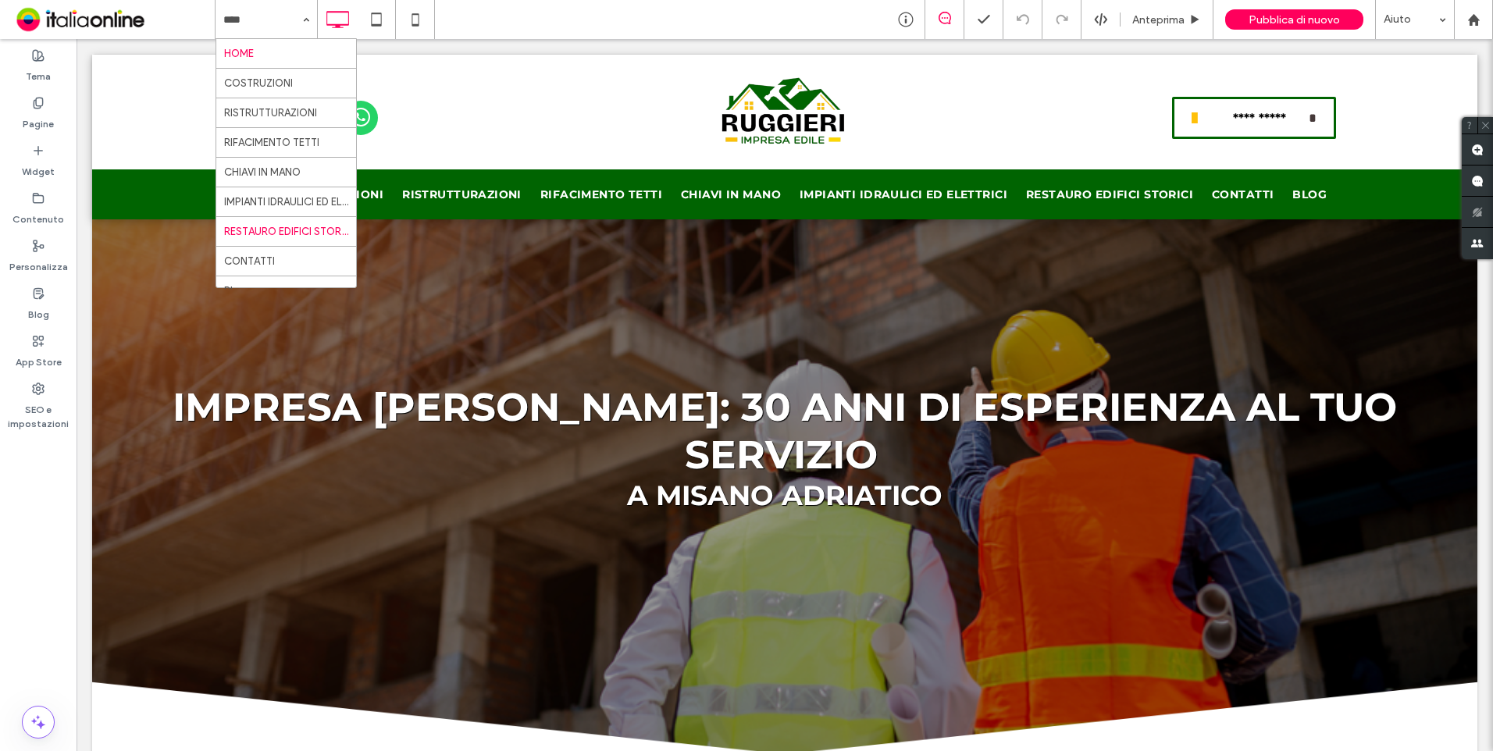
scroll to position [16, 0]
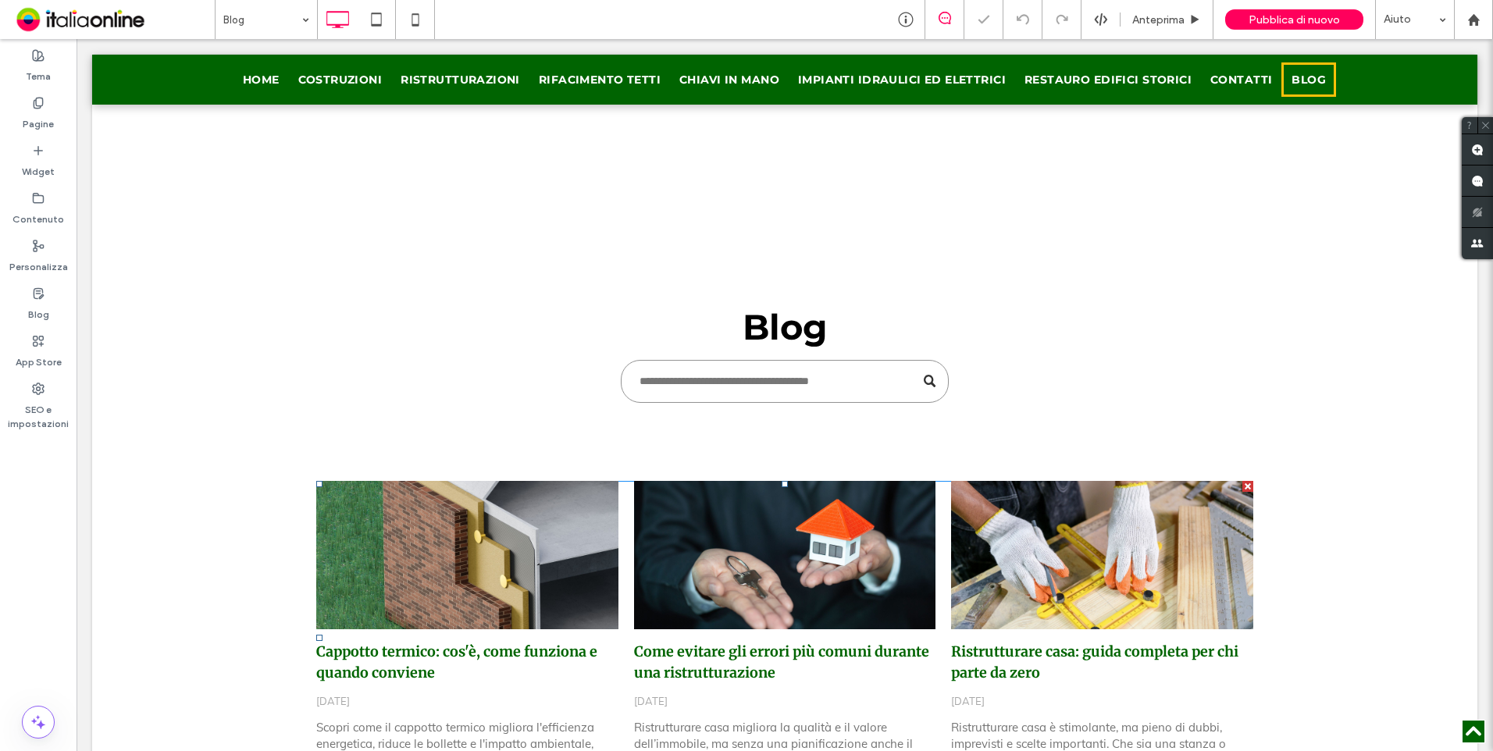
scroll to position [355, 0]
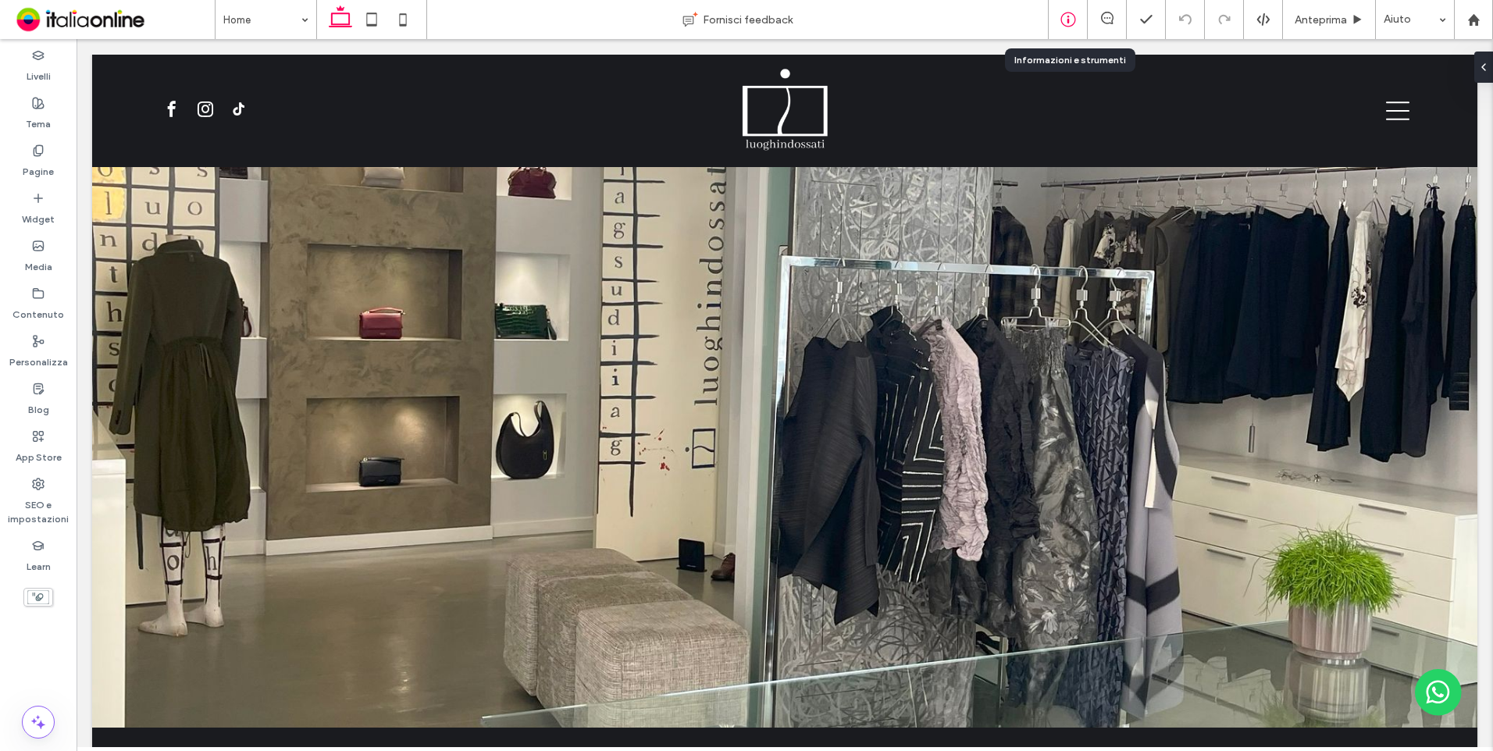
click at [1068, 19] on icon at bounding box center [1069, 20] width 16 height 16
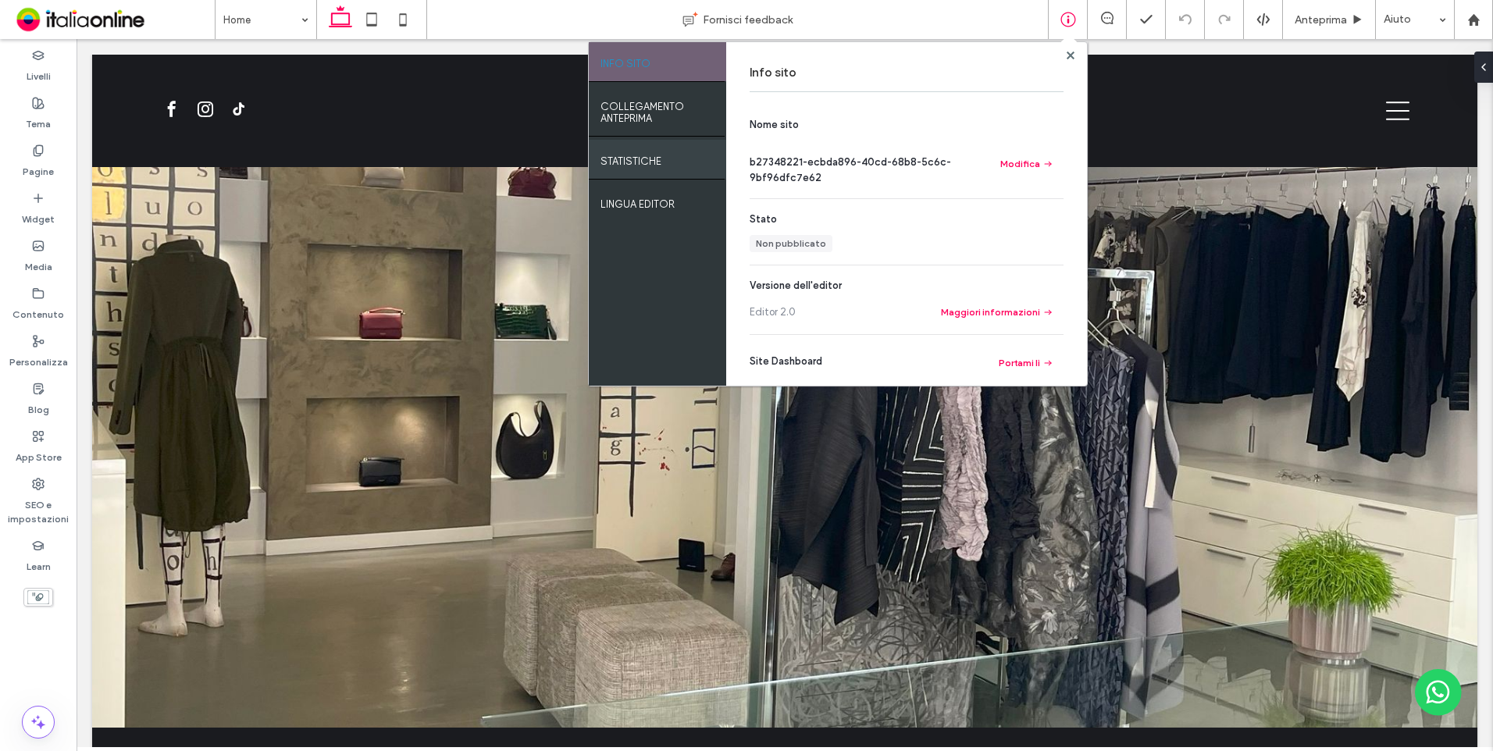
click at [640, 156] on label "Statistiche" at bounding box center [631, 158] width 61 height 20
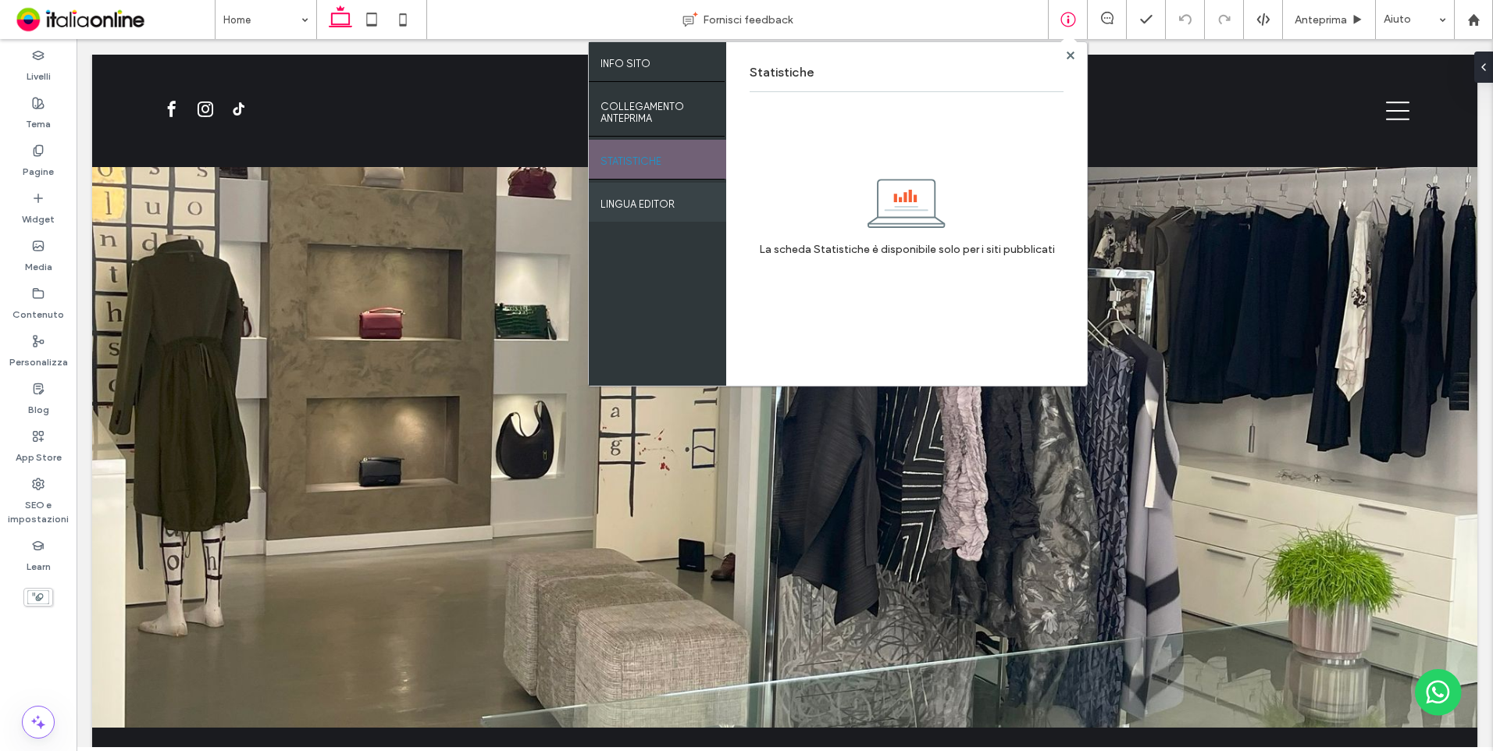
click at [645, 208] on label "LINGUA EDITOR" at bounding box center [638, 201] width 74 height 20
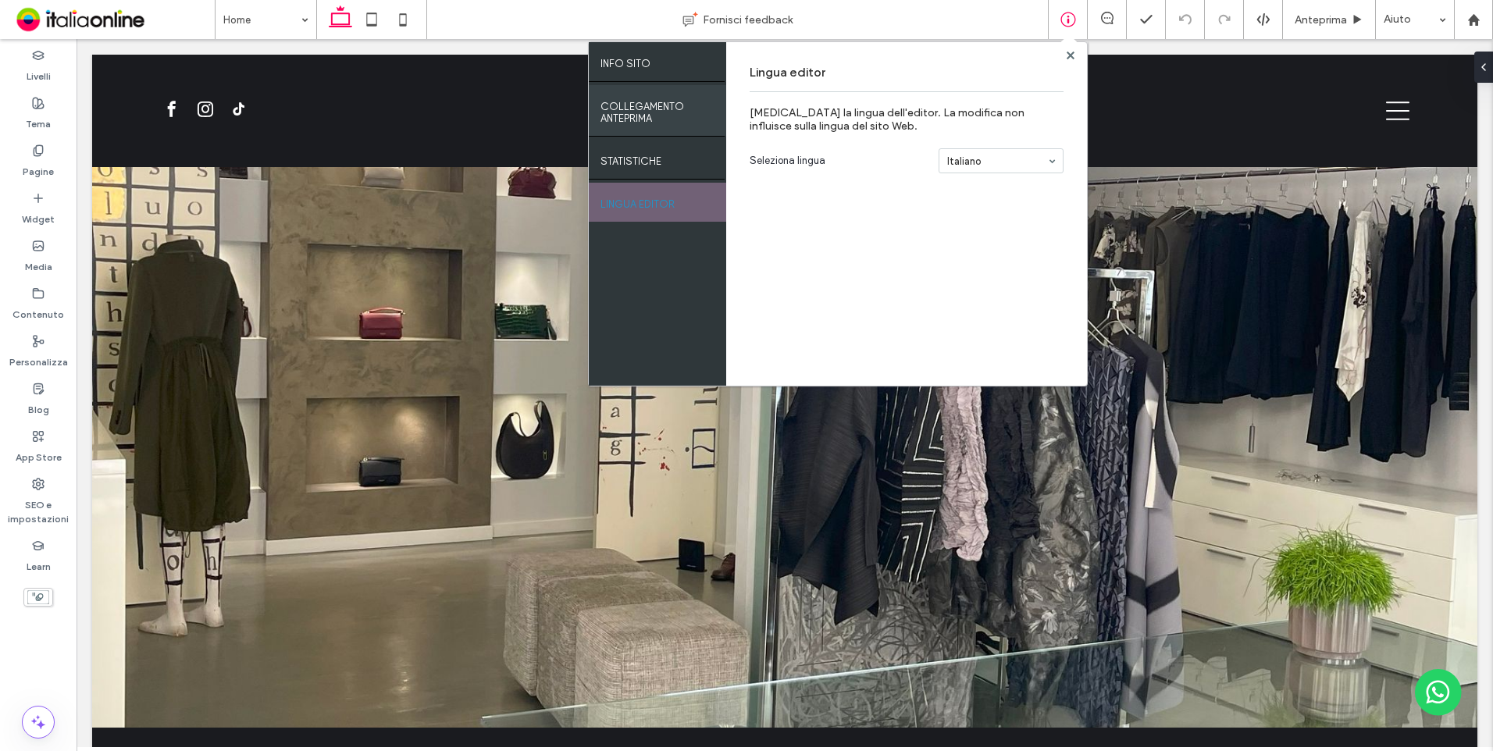
click at [655, 94] on label "COLLEGAMENTO ANTEPRIMA" at bounding box center [658, 108] width 114 height 31
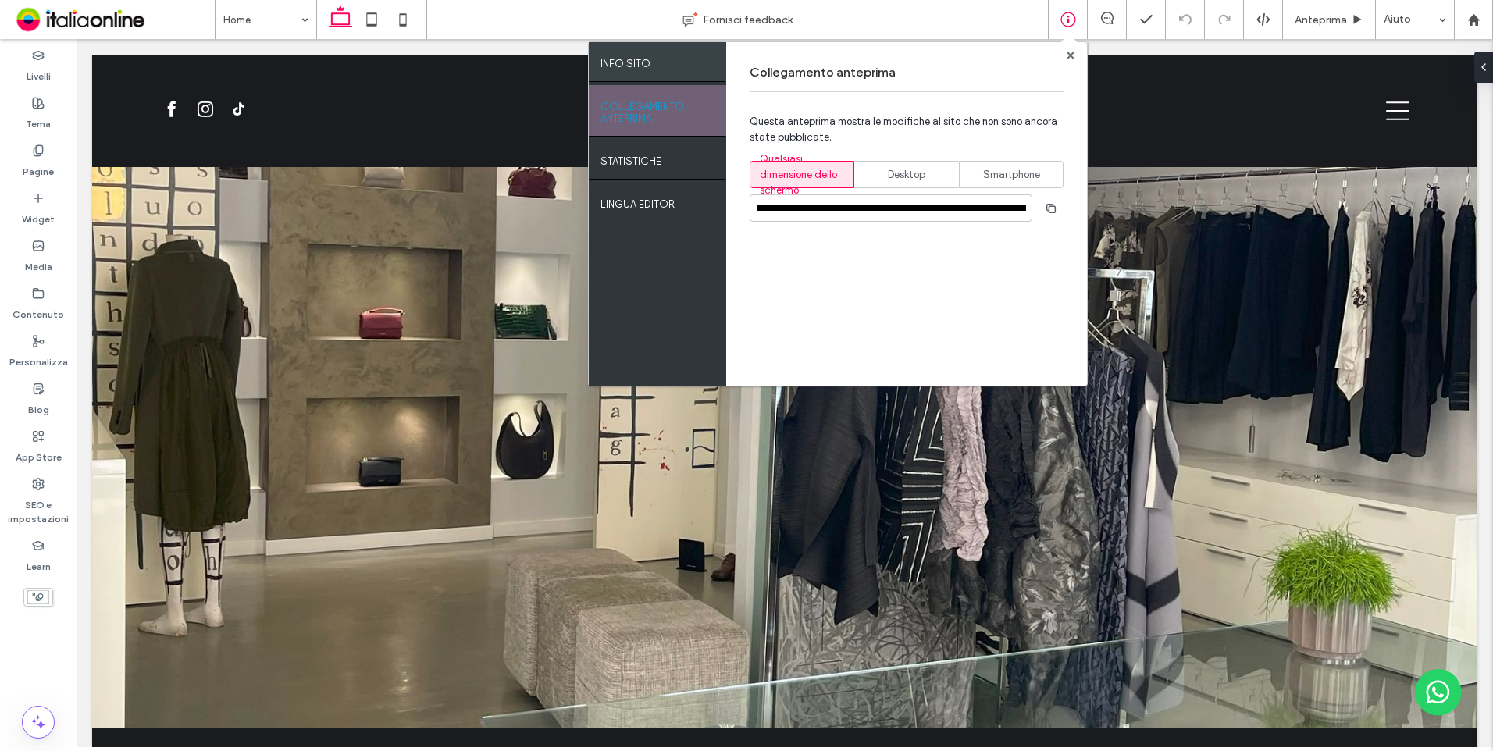
click at [651, 61] on div "INFO SITO" at bounding box center [657, 61] width 137 height 39
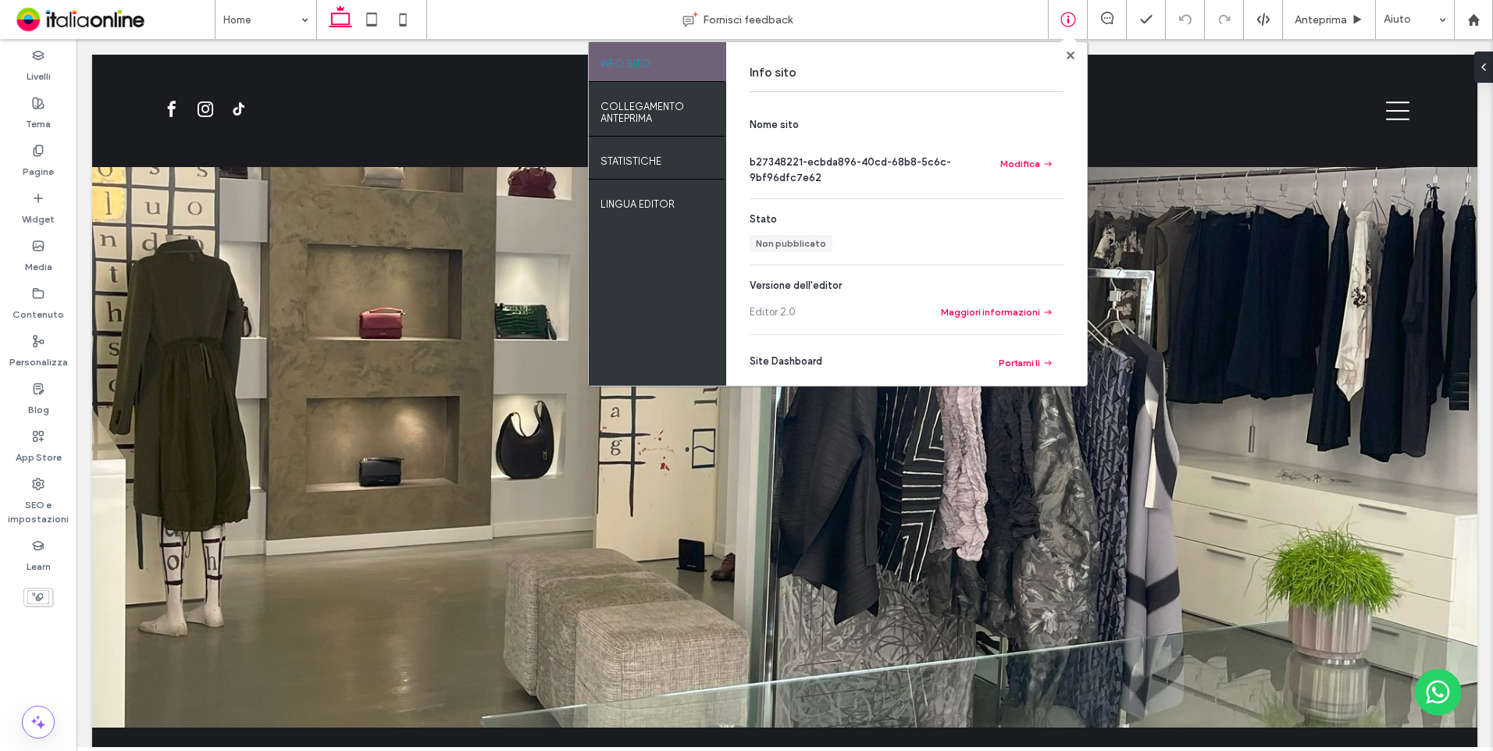
scroll to position [21, 0]
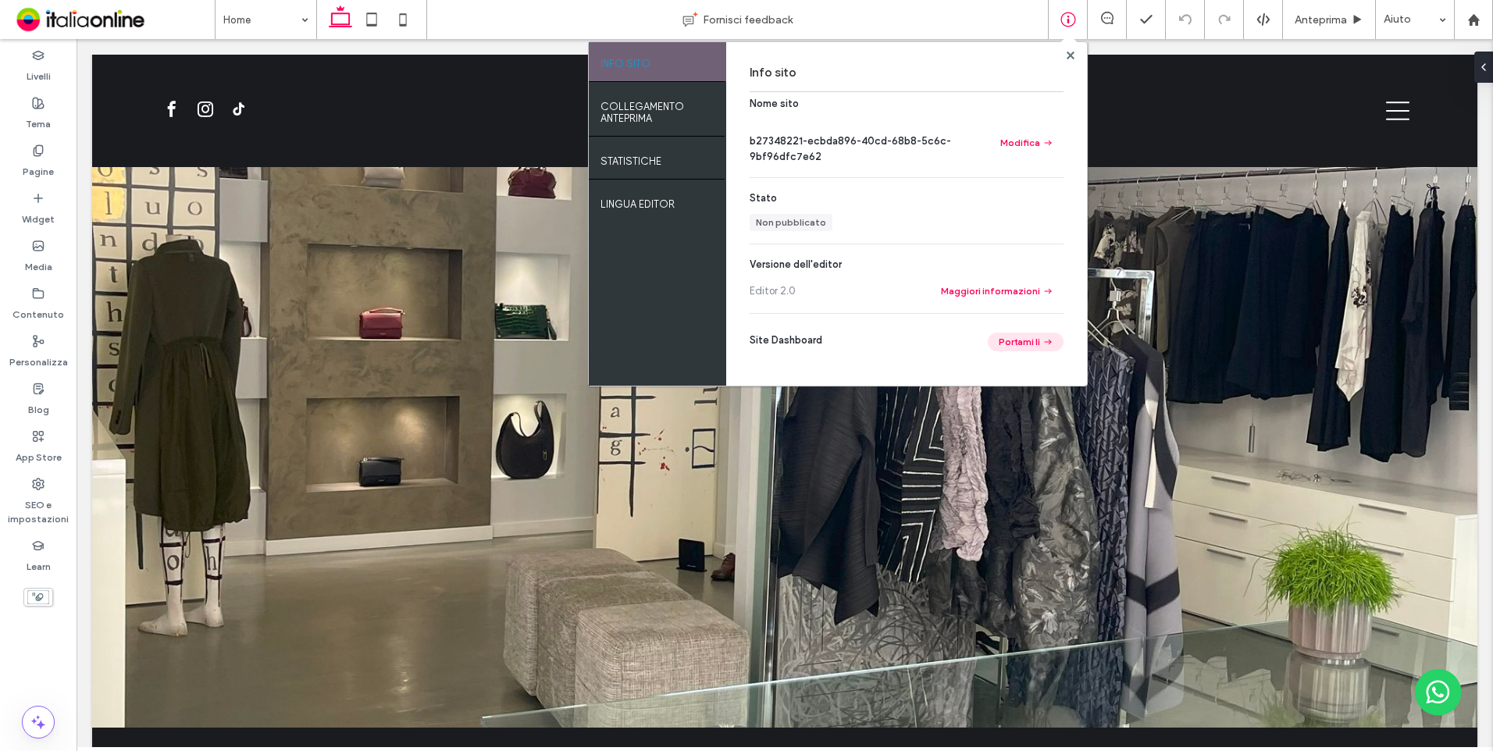
click at [1015, 345] on button "Portami lì" at bounding box center [1026, 342] width 76 height 19
